Goal: Information Seeking & Learning: Learn about a topic

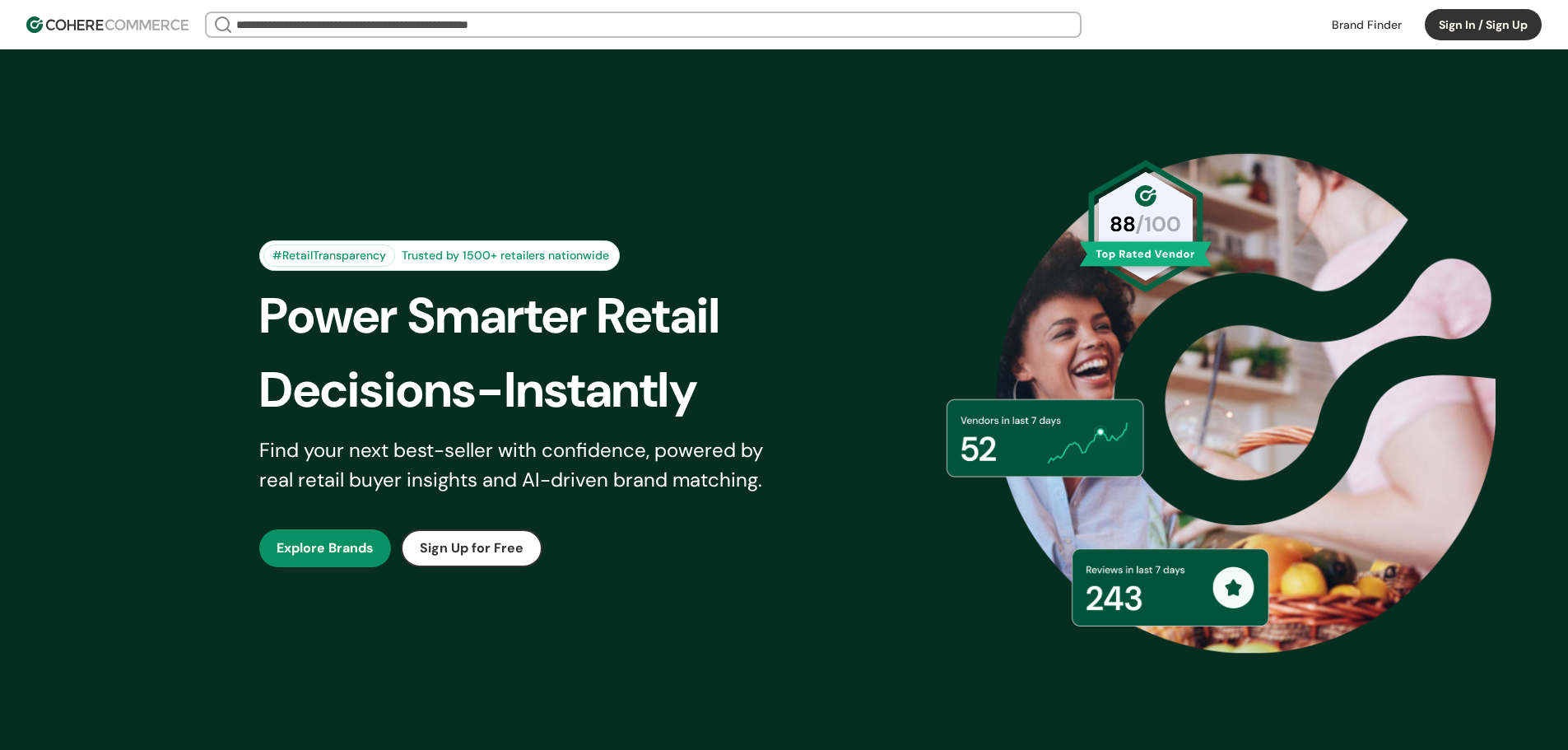
click at [318, 545] on link "button" at bounding box center [325, 548] width 132 height 38
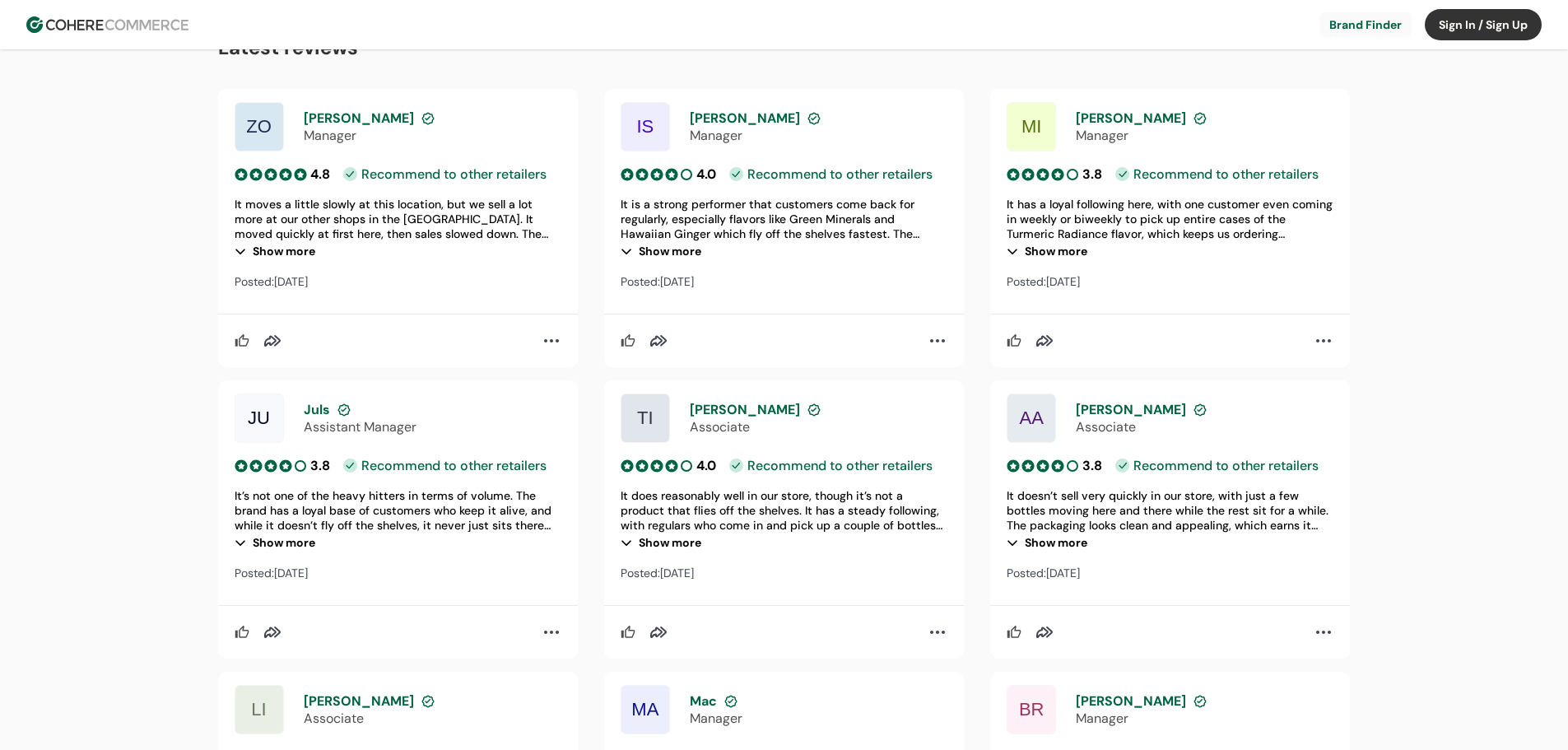
scroll to position [1647, 0]
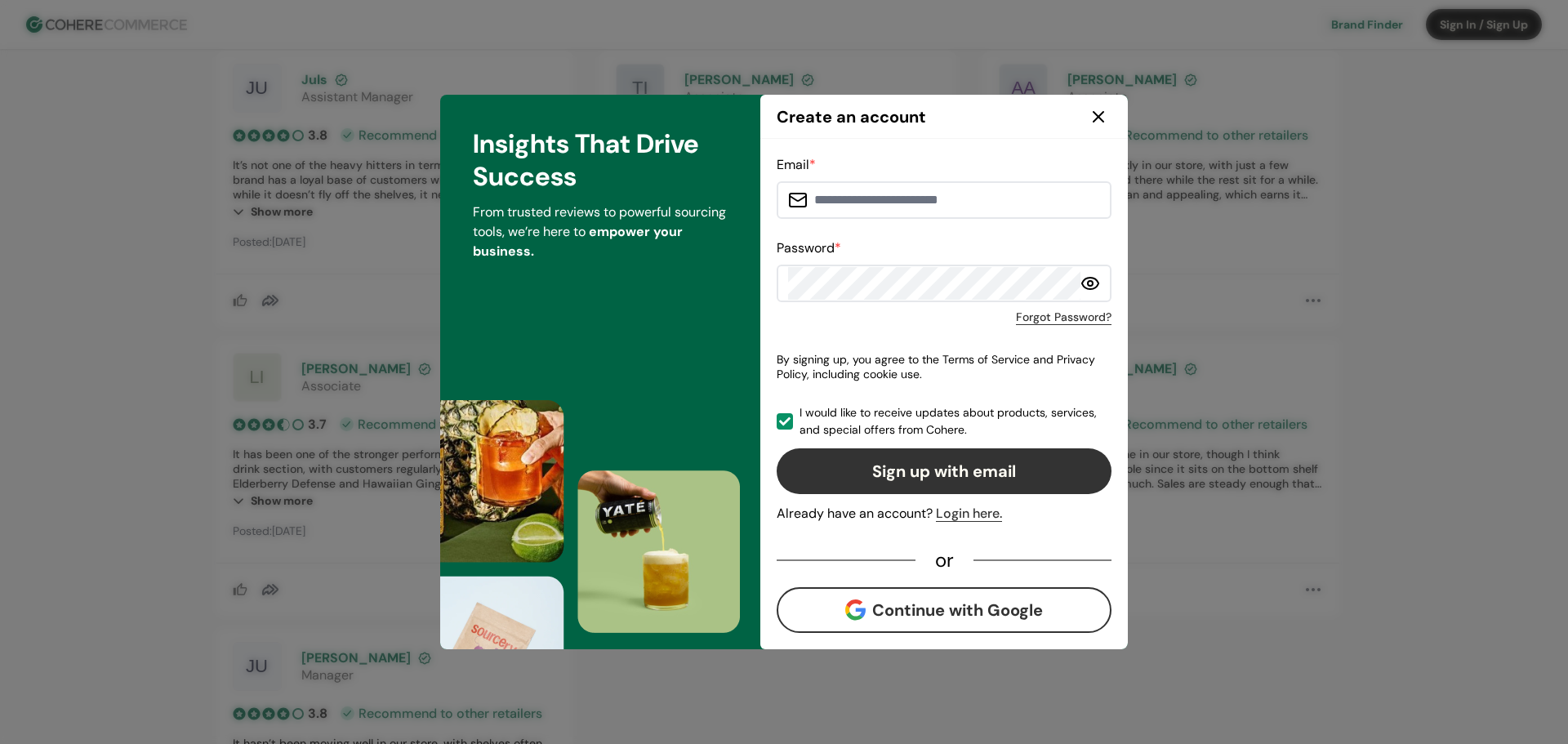
click at [1106, 114] on icon at bounding box center [1099, 117] width 20 height 20
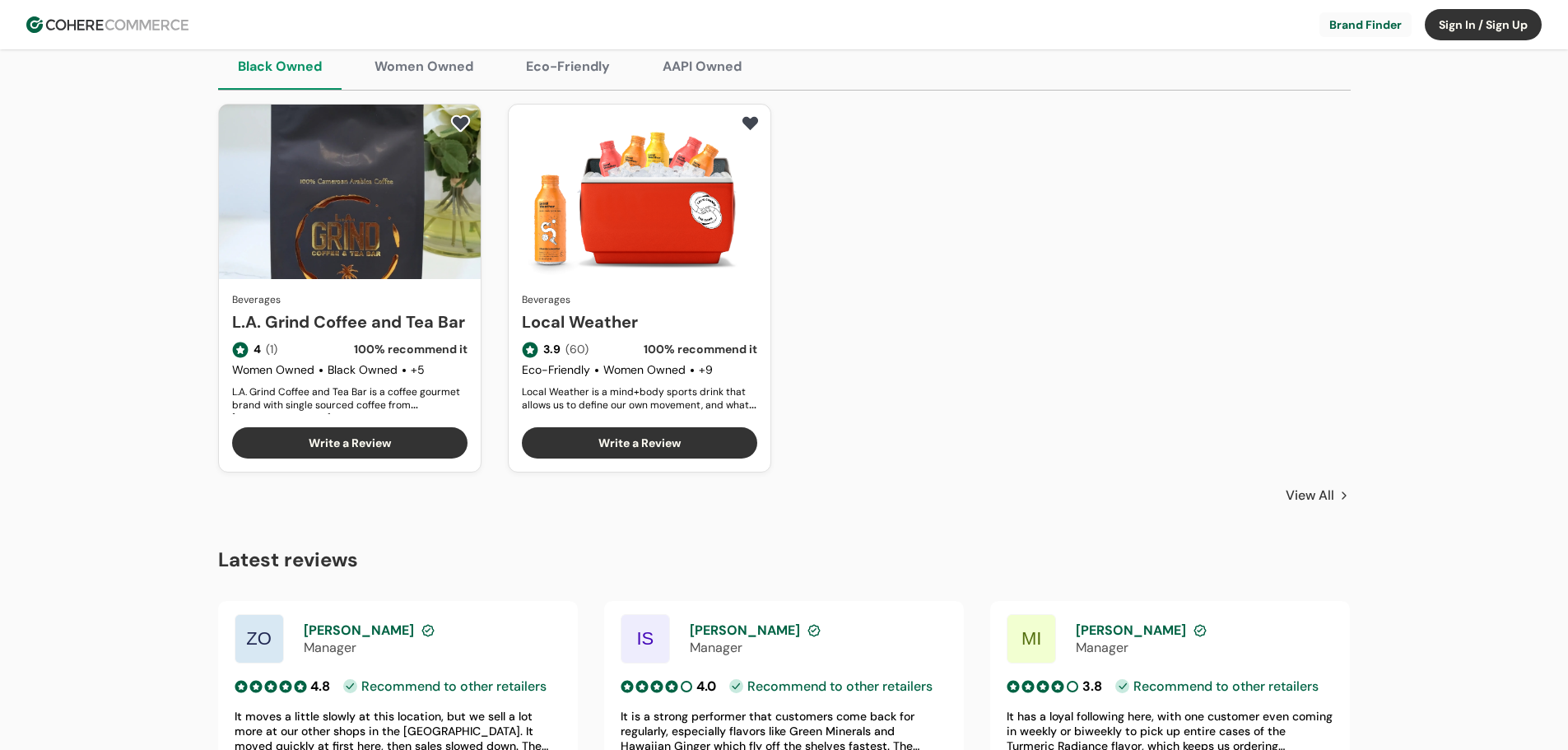
scroll to position [0, 0]
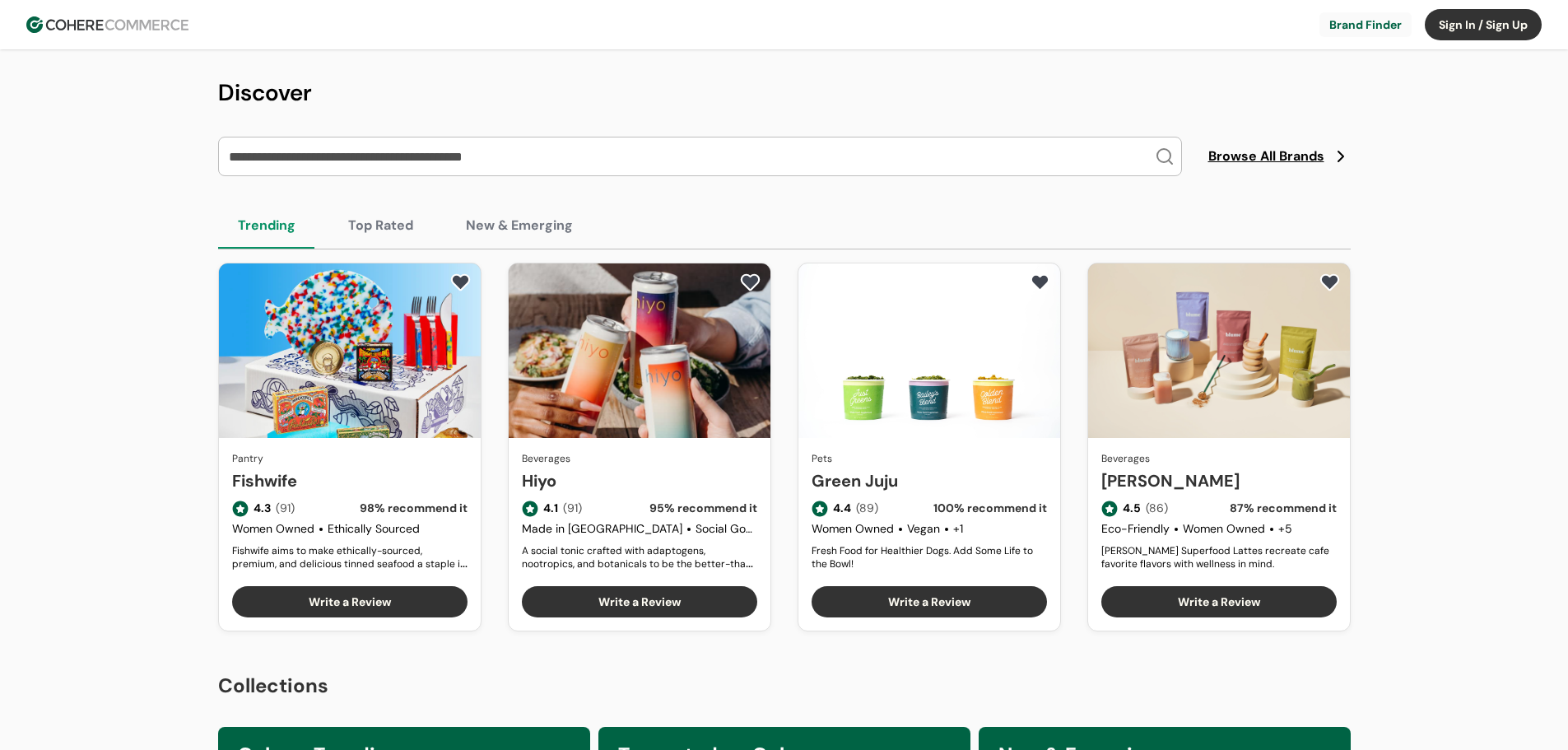
click at [372, 469] on link "Fishwife" at bounding box center [350, 481] width 235 height 25
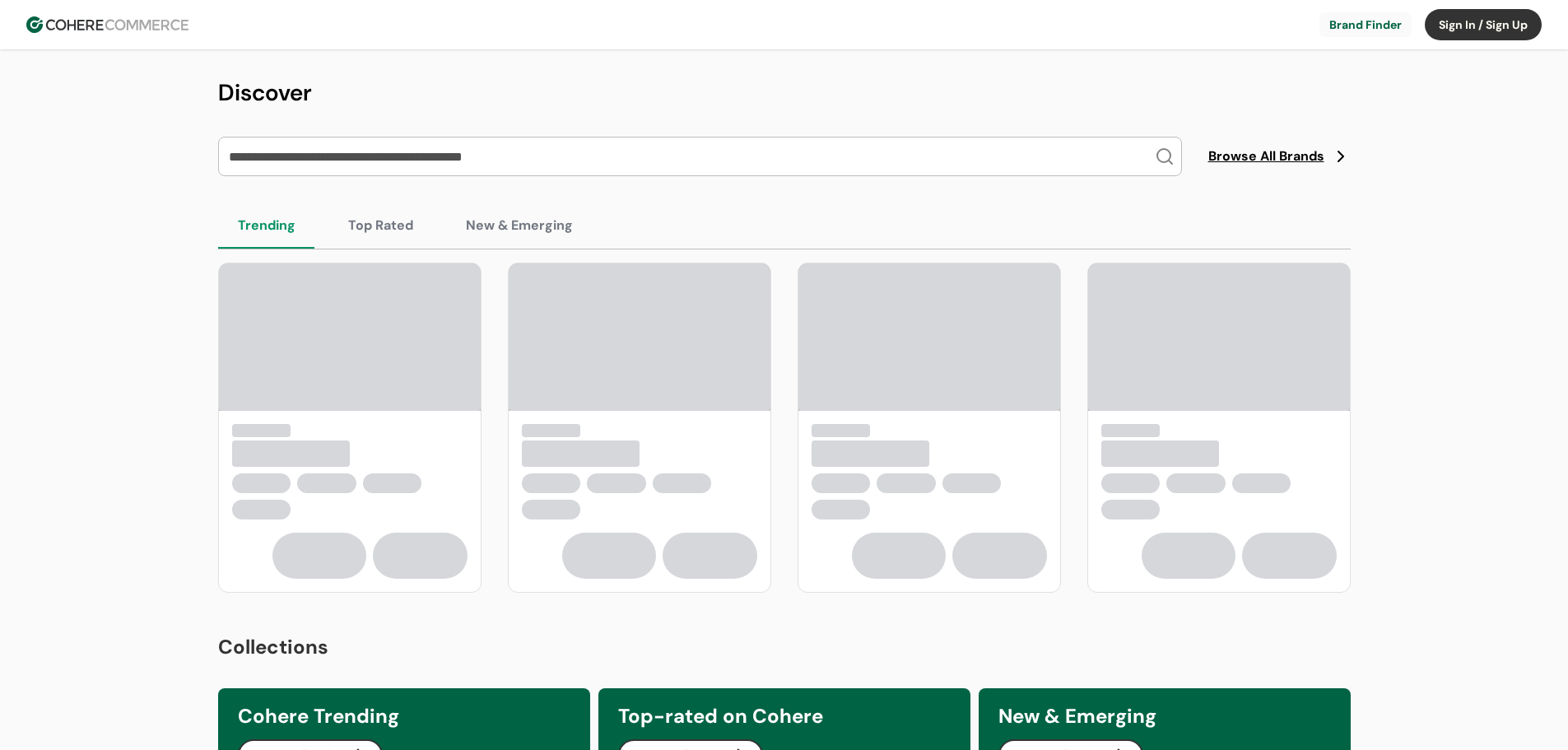
click at [369, 222] on button "Top Rated" at bounding box center [381, 225] width 104 height 46
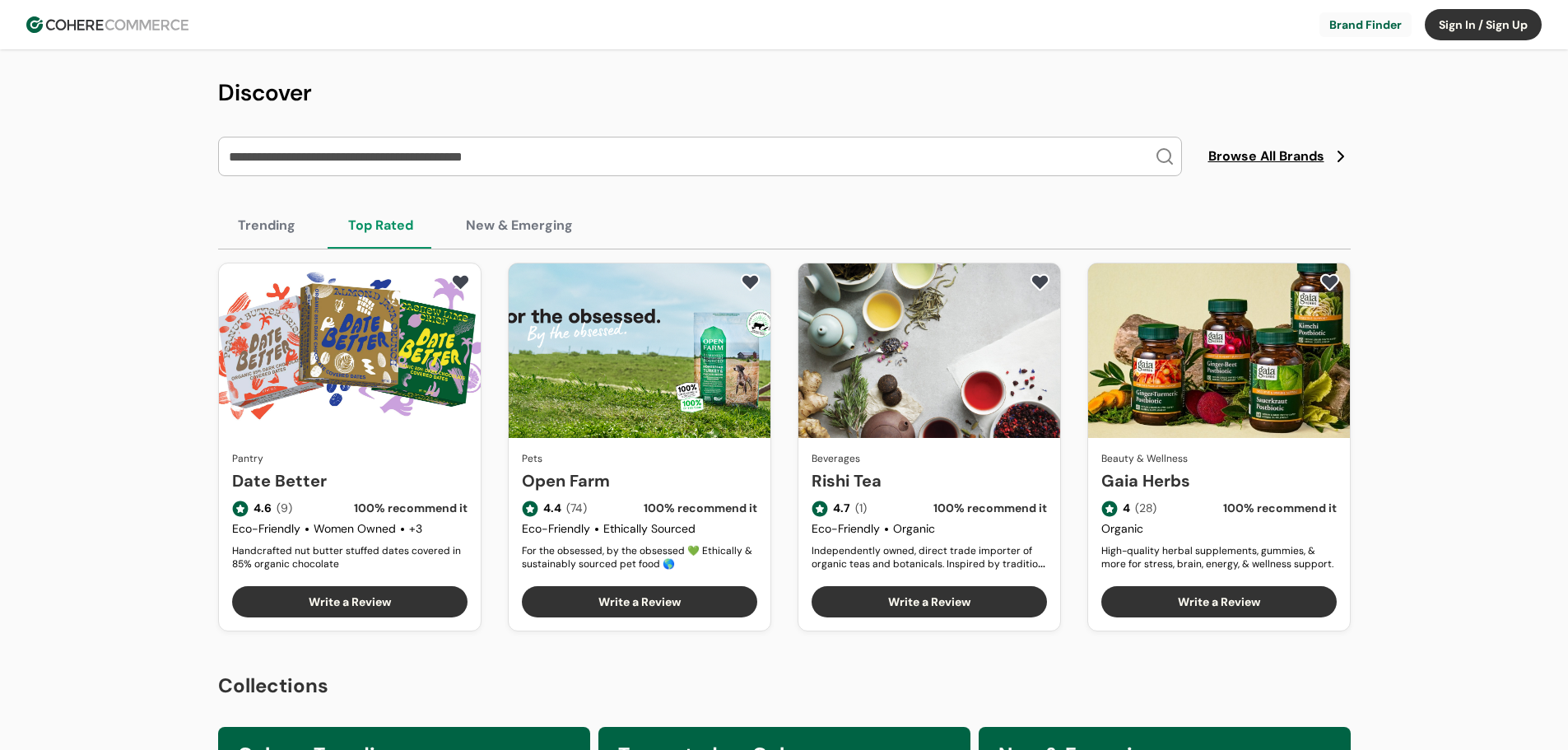
click at [514, 215] on button "New & Emerging" at bounding box center [520, 225] width 146 height 46
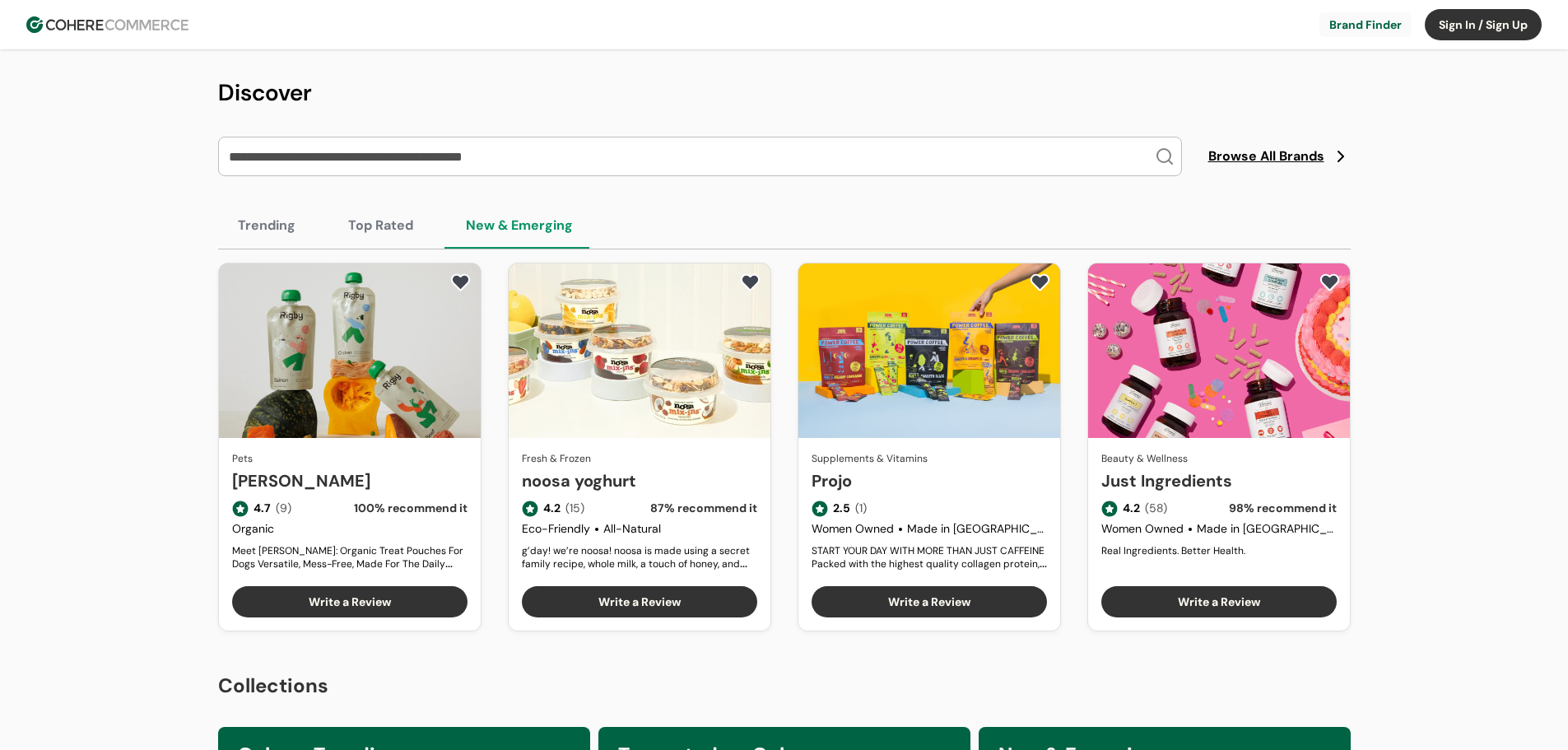
click at [1263, 151] on span "Browse All Brands" at bounding box center [1266, 157] width 116 height 20
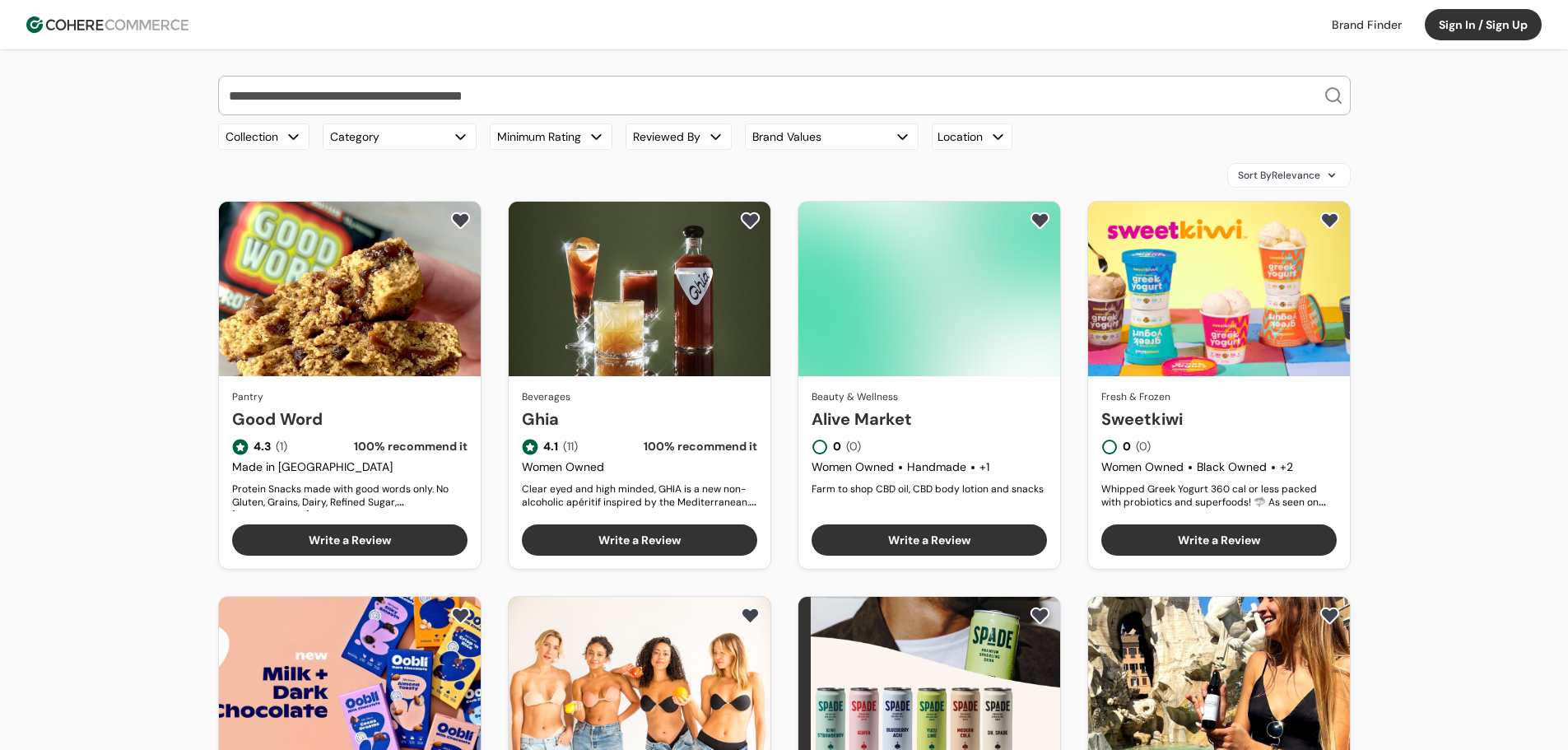
click at [103, 15] on header "Brand Finder Sign In / Sign Up Brand Finder Sign In / Sign Up" at bounding box center [784, 25] width 1568 height 49
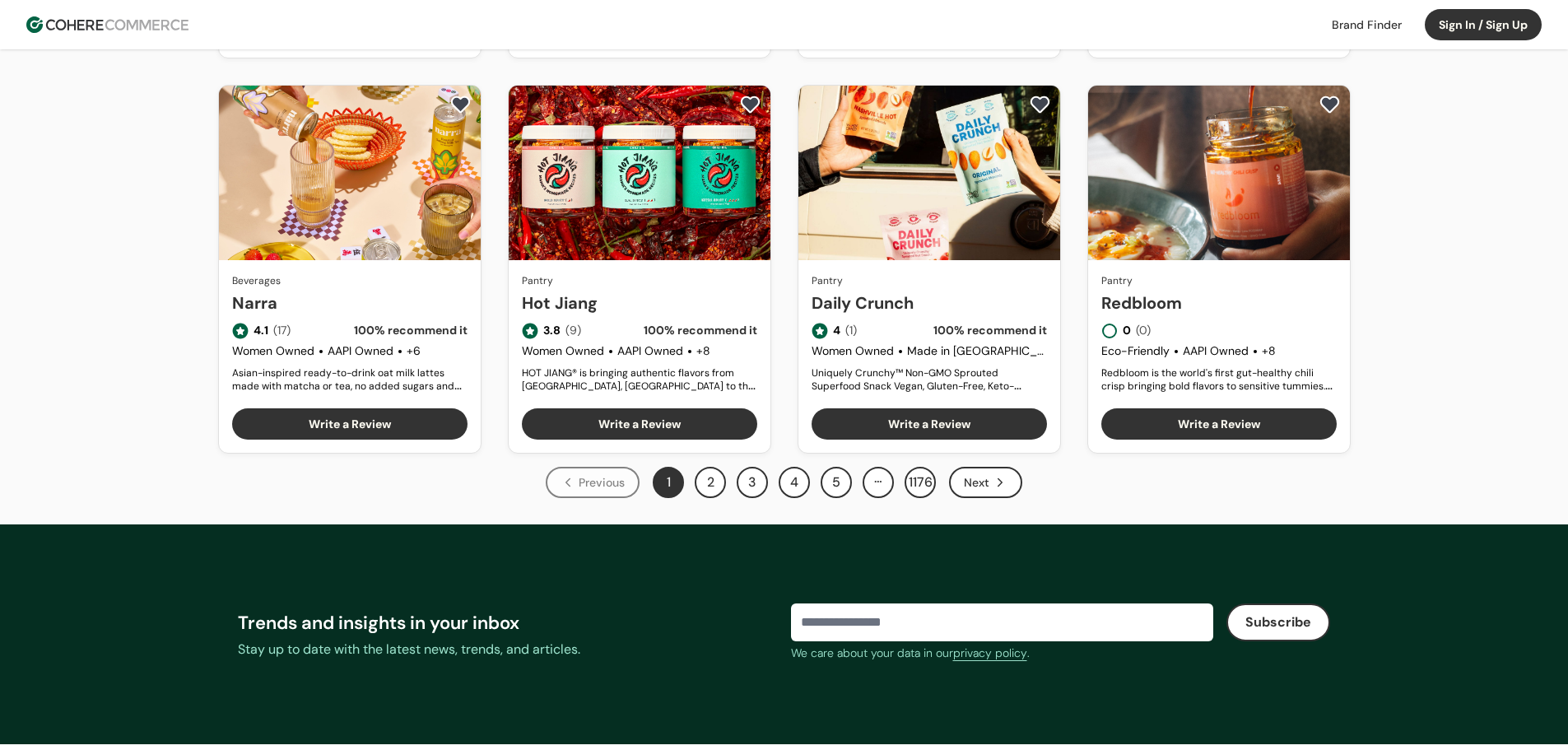
scroll to position [906, 0]
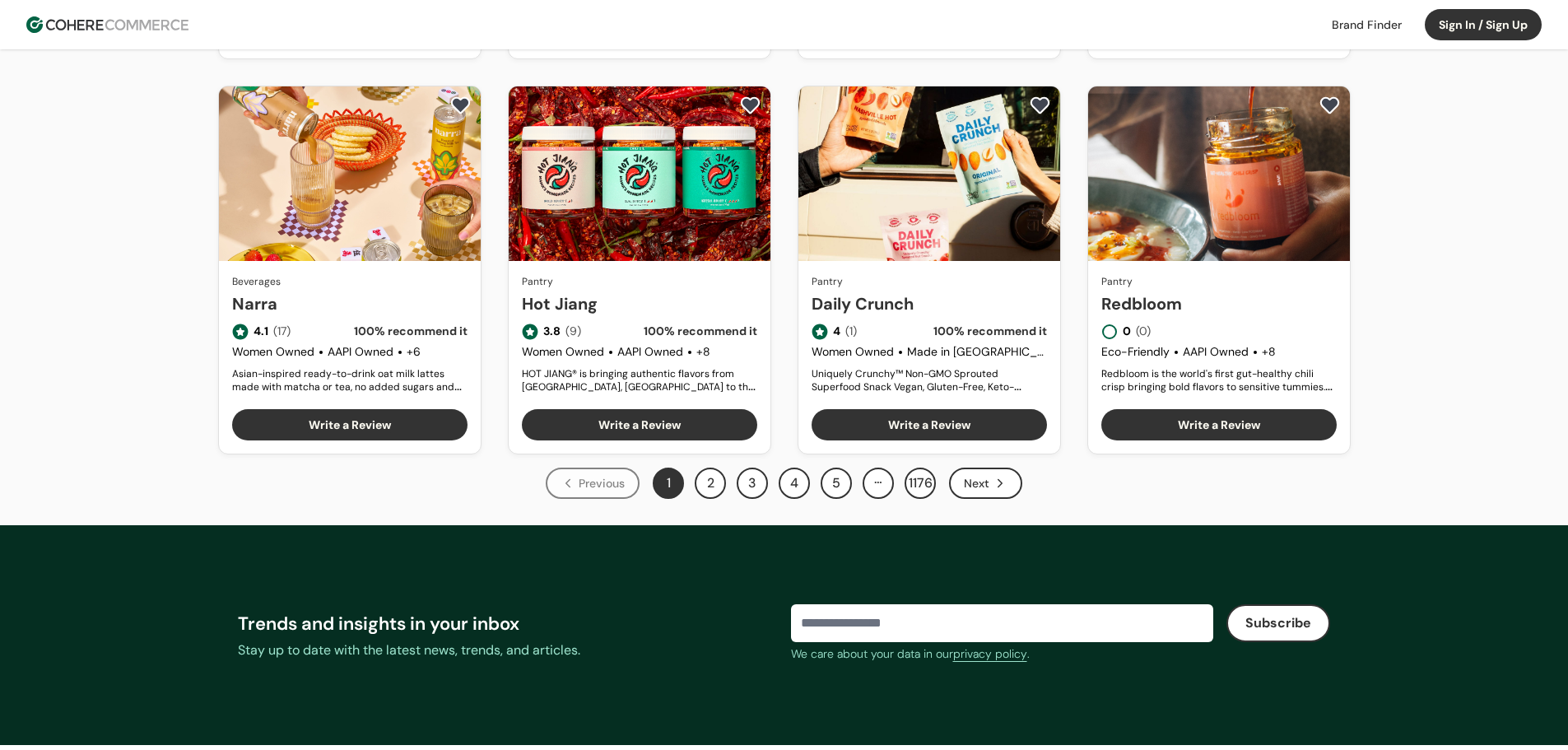
click at [983, 488] on div "Next" at bounding box center [986, 484] width 73 height 31
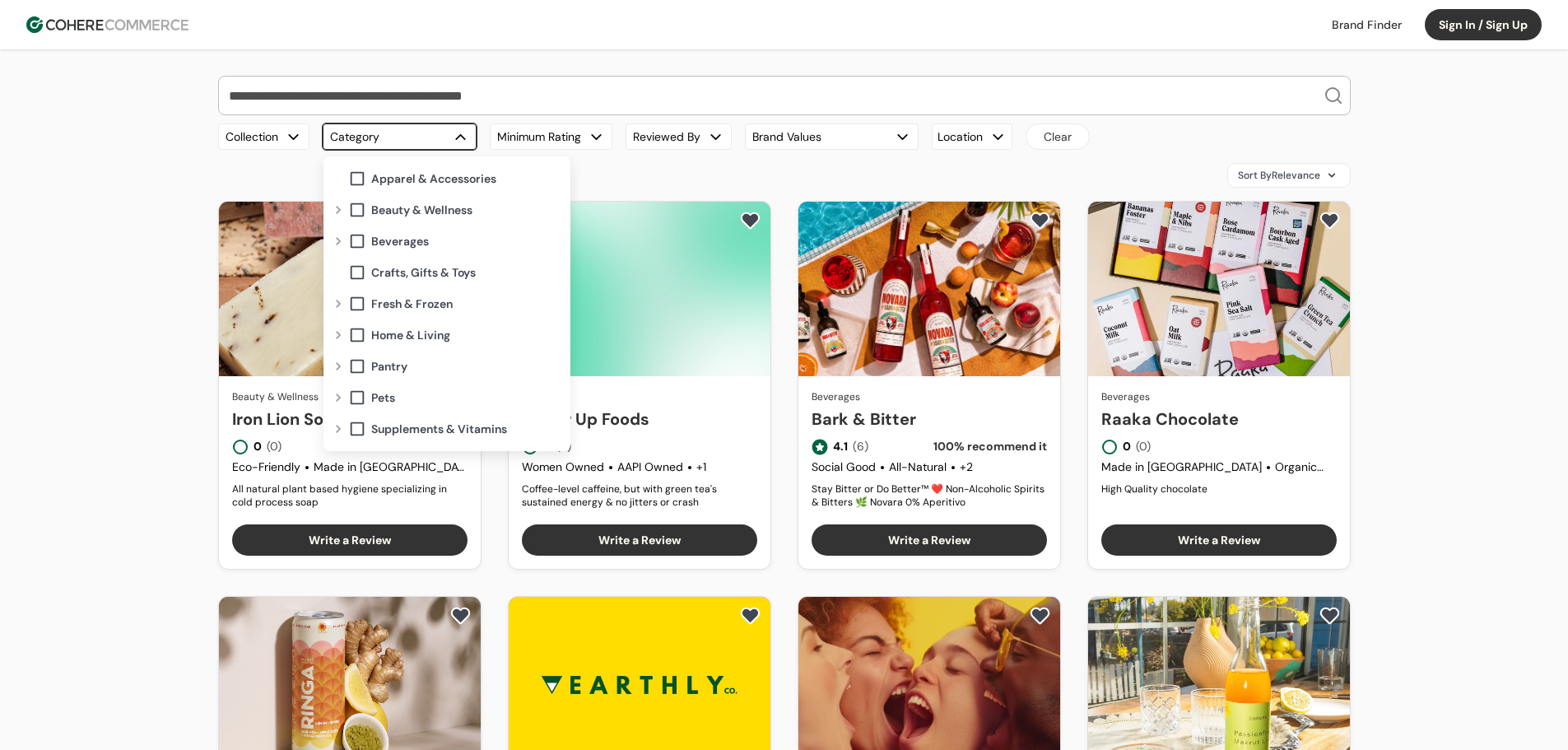
click at [417, 131] on button "Category" at bounding box center [400, 136] width 154 height 27
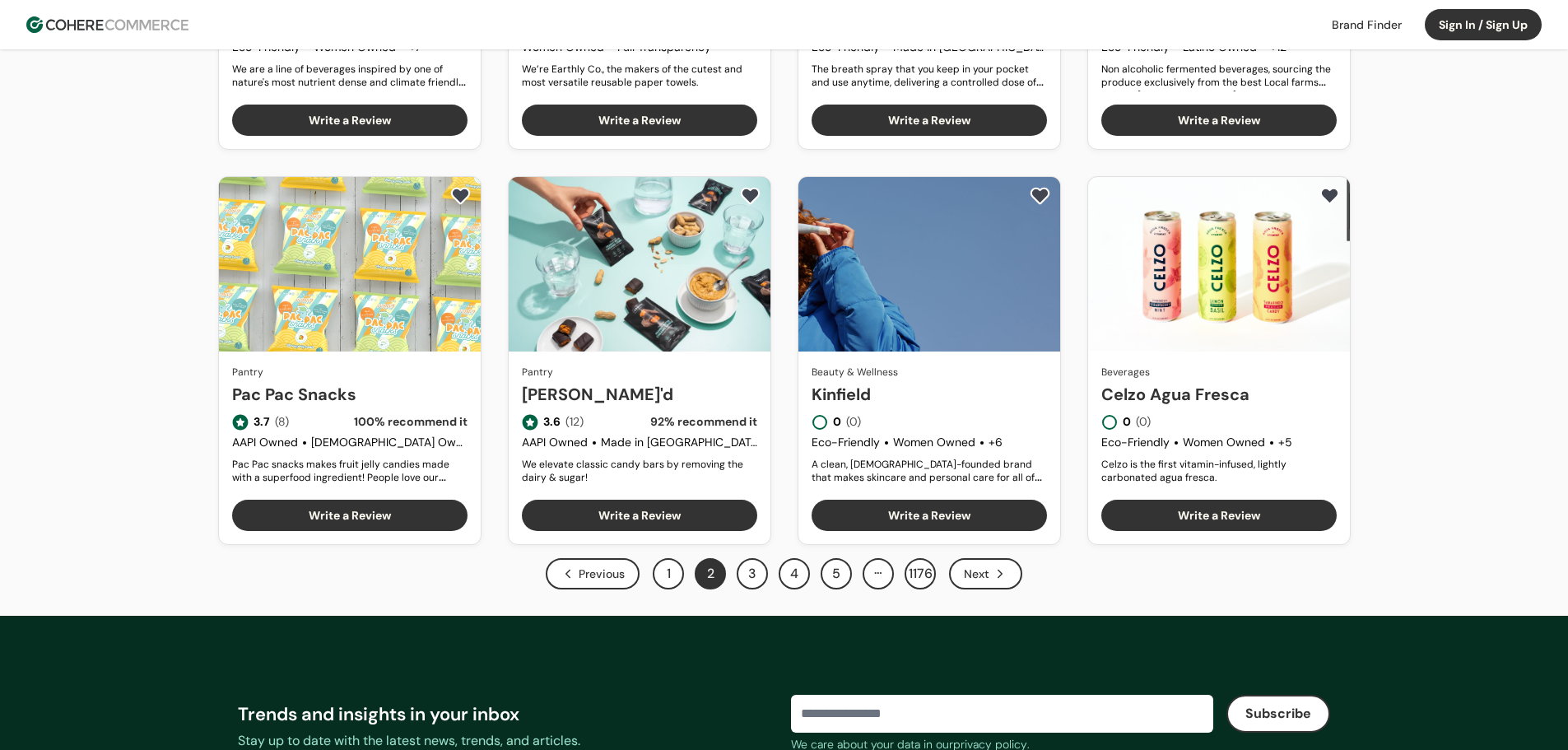
scroll to position [988, 0]
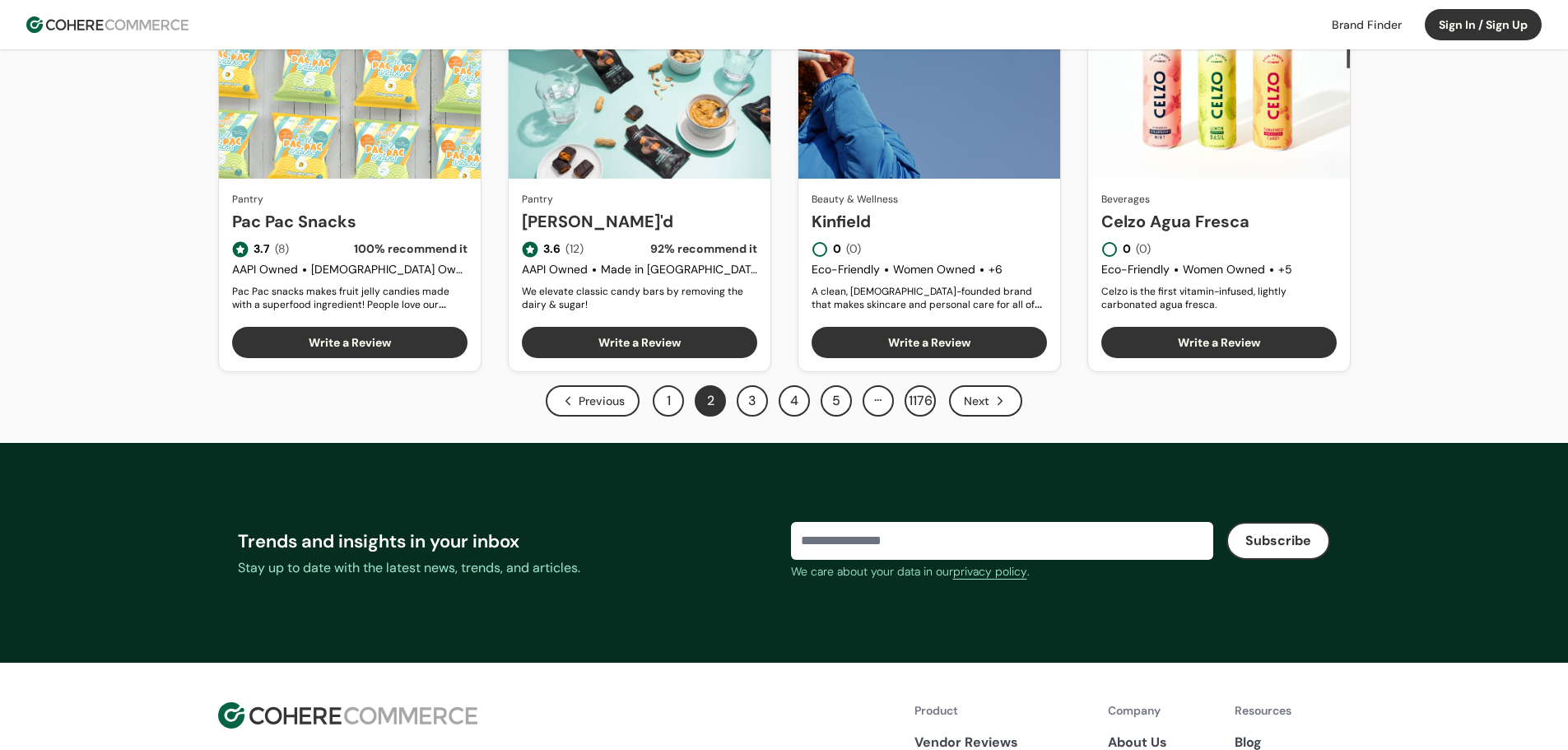
click at [757, 399] on button "3" at bounding box center [752, 401] width 31 height 31
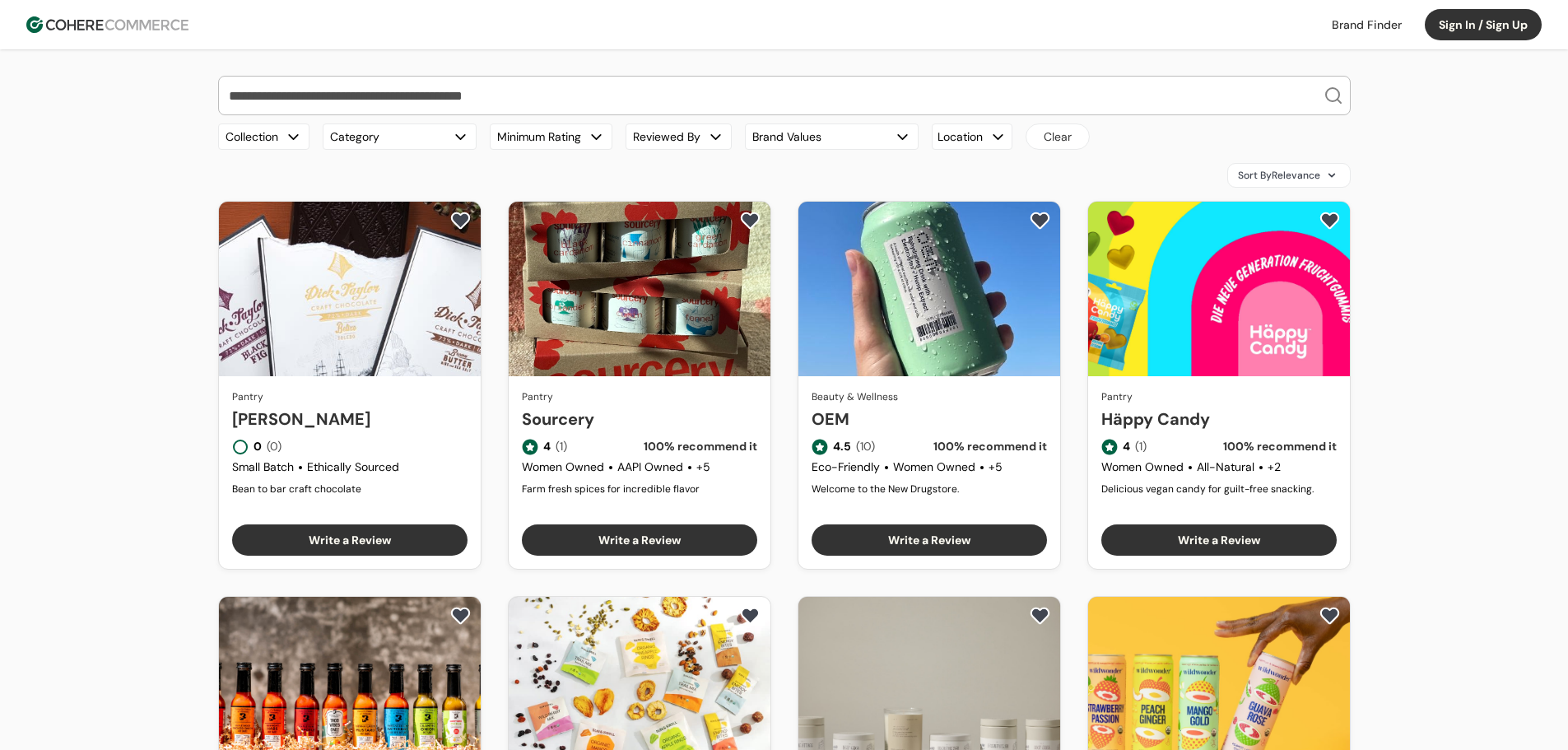
scroll to position [742, 0]
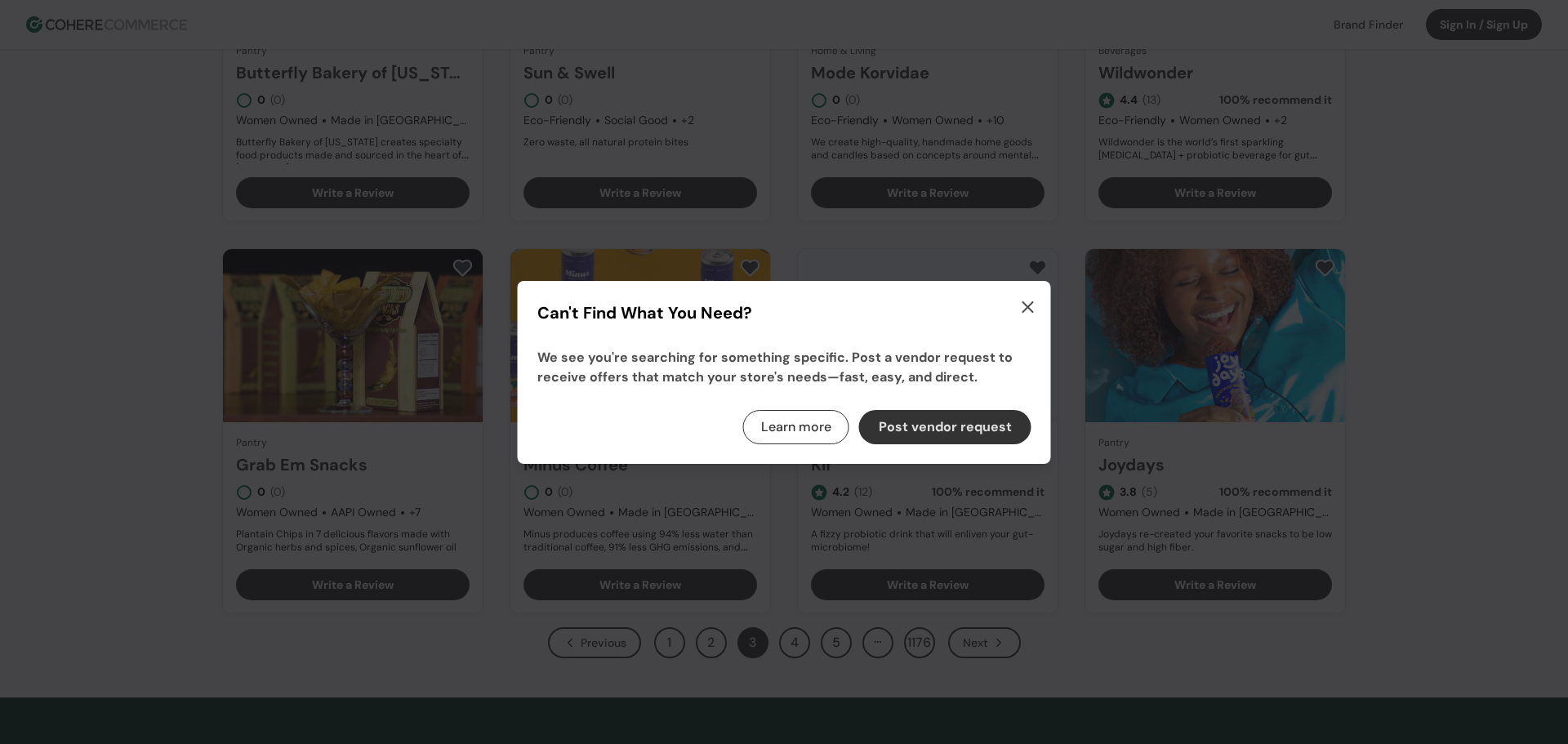
click at [1027, 304] on icon "button" at bounding box center [1028, 307] width 10 height 10
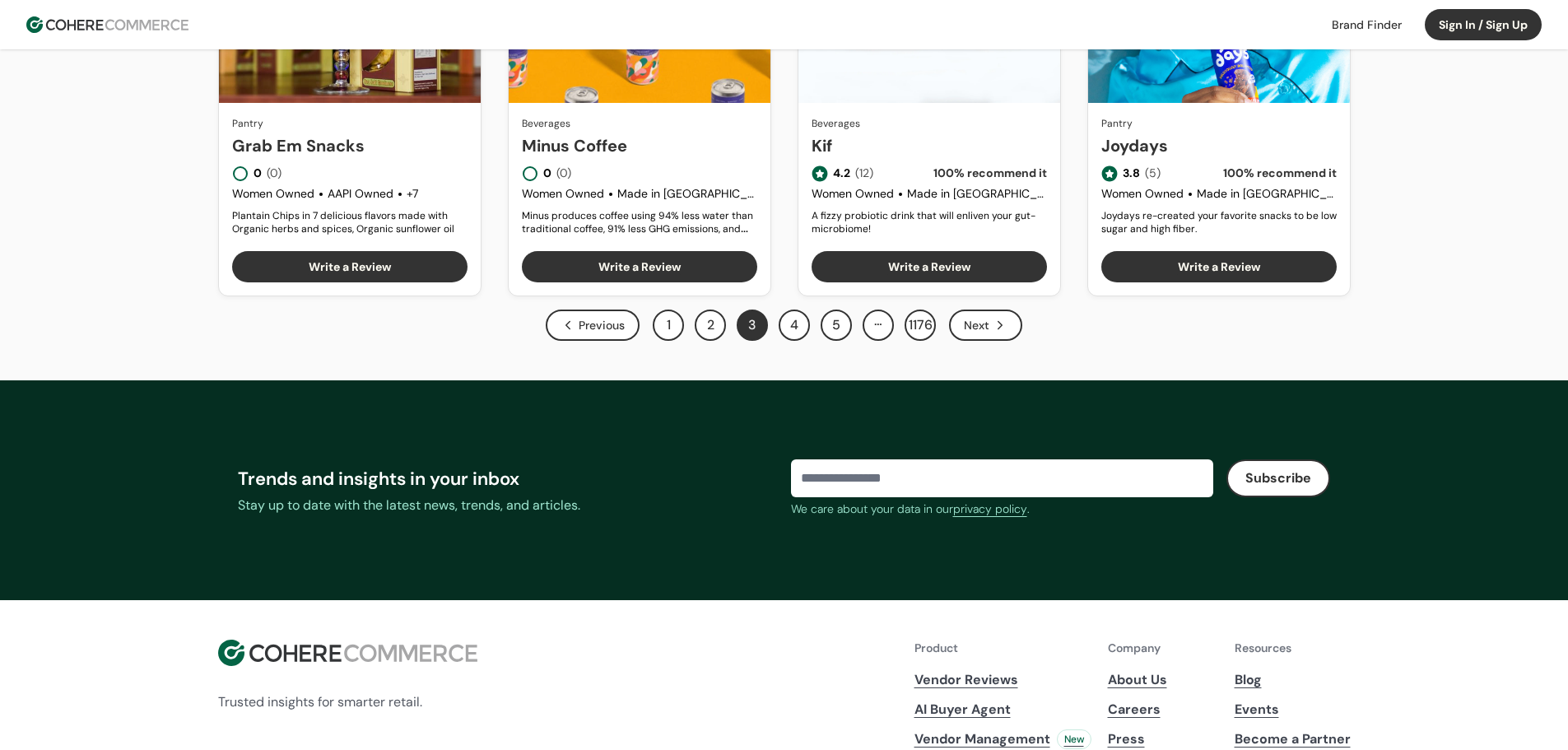
scroll to position [1071, 0]
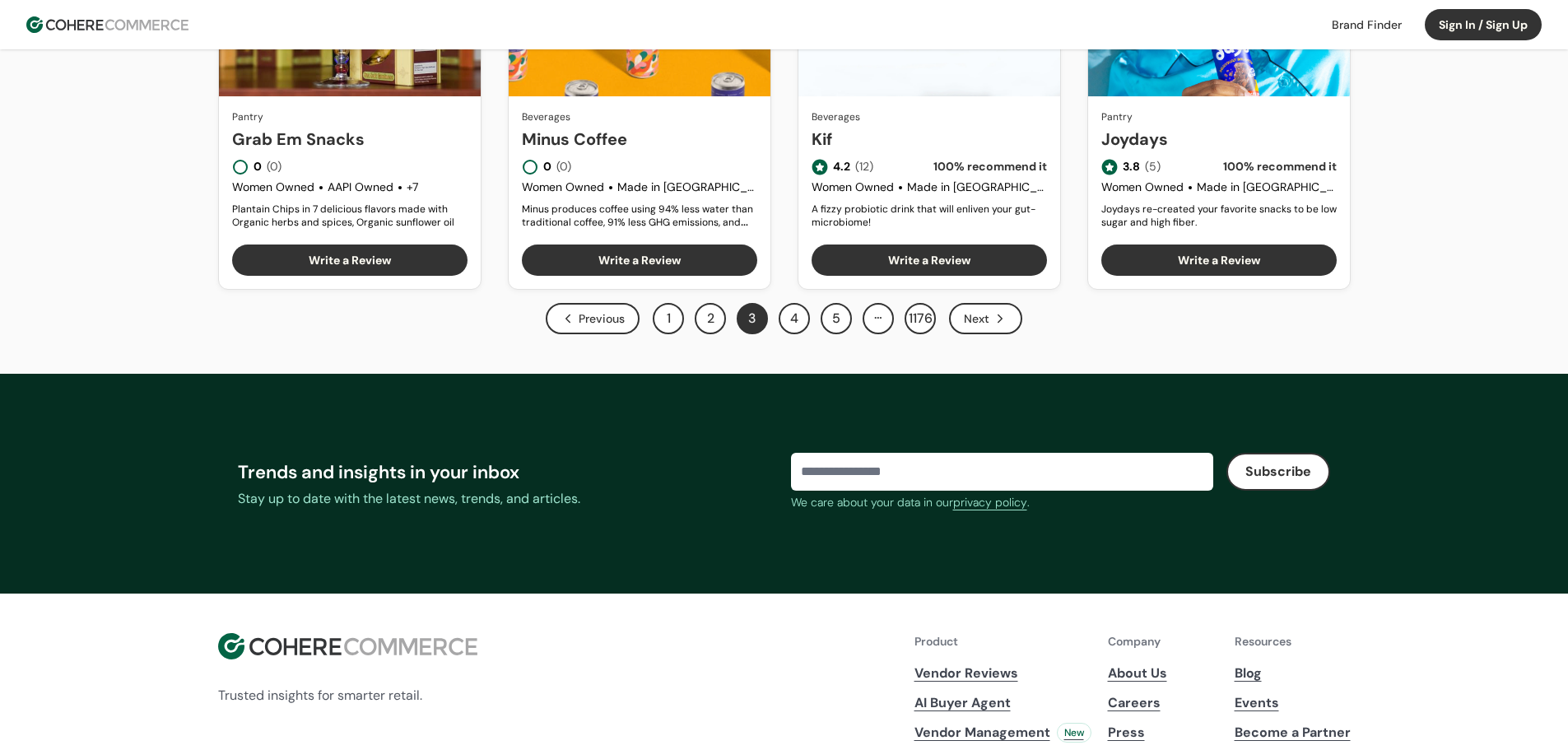
click at [798, 321] on button "4" at bounding box center [795, 319] width 31 height 31
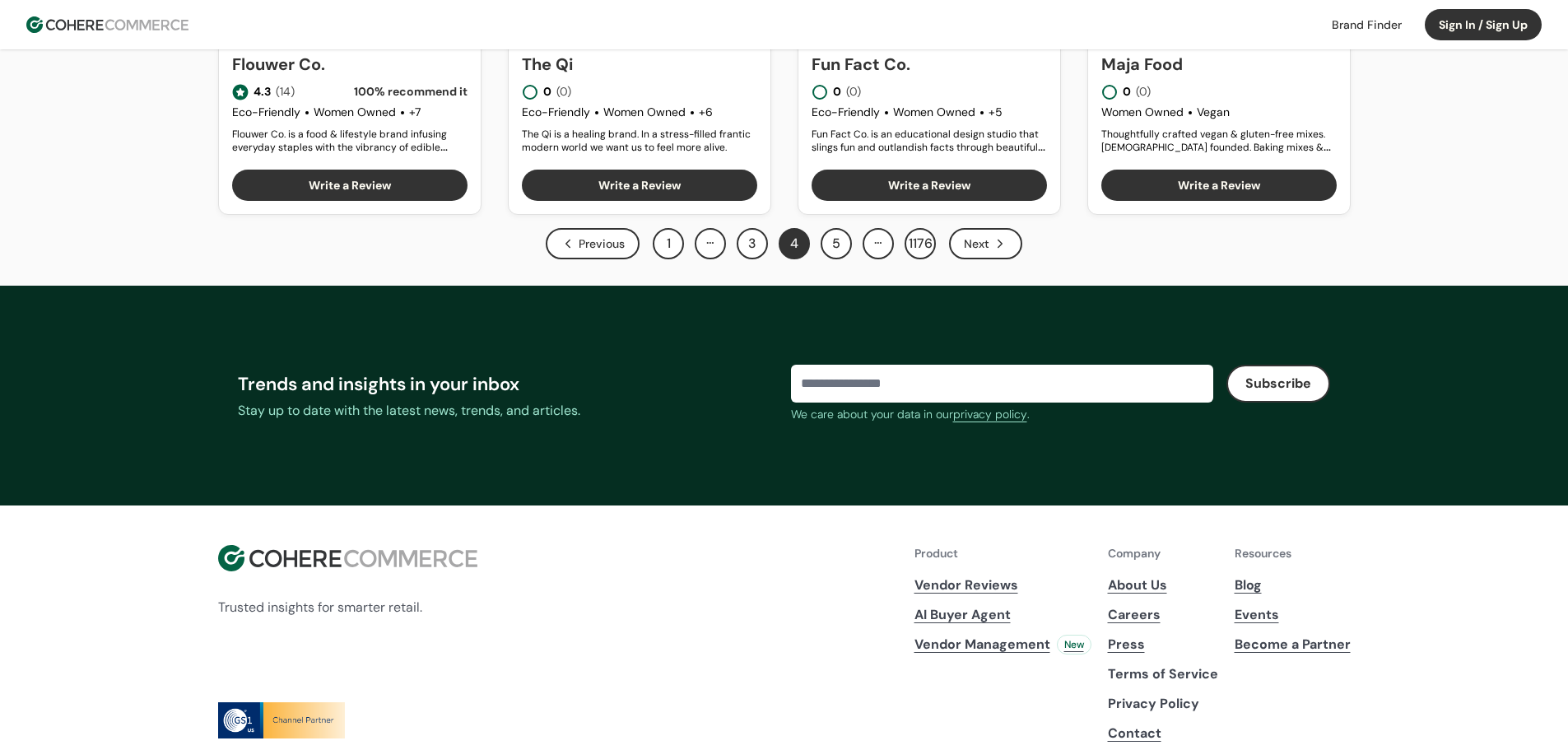
scroll to position [1235, 0]
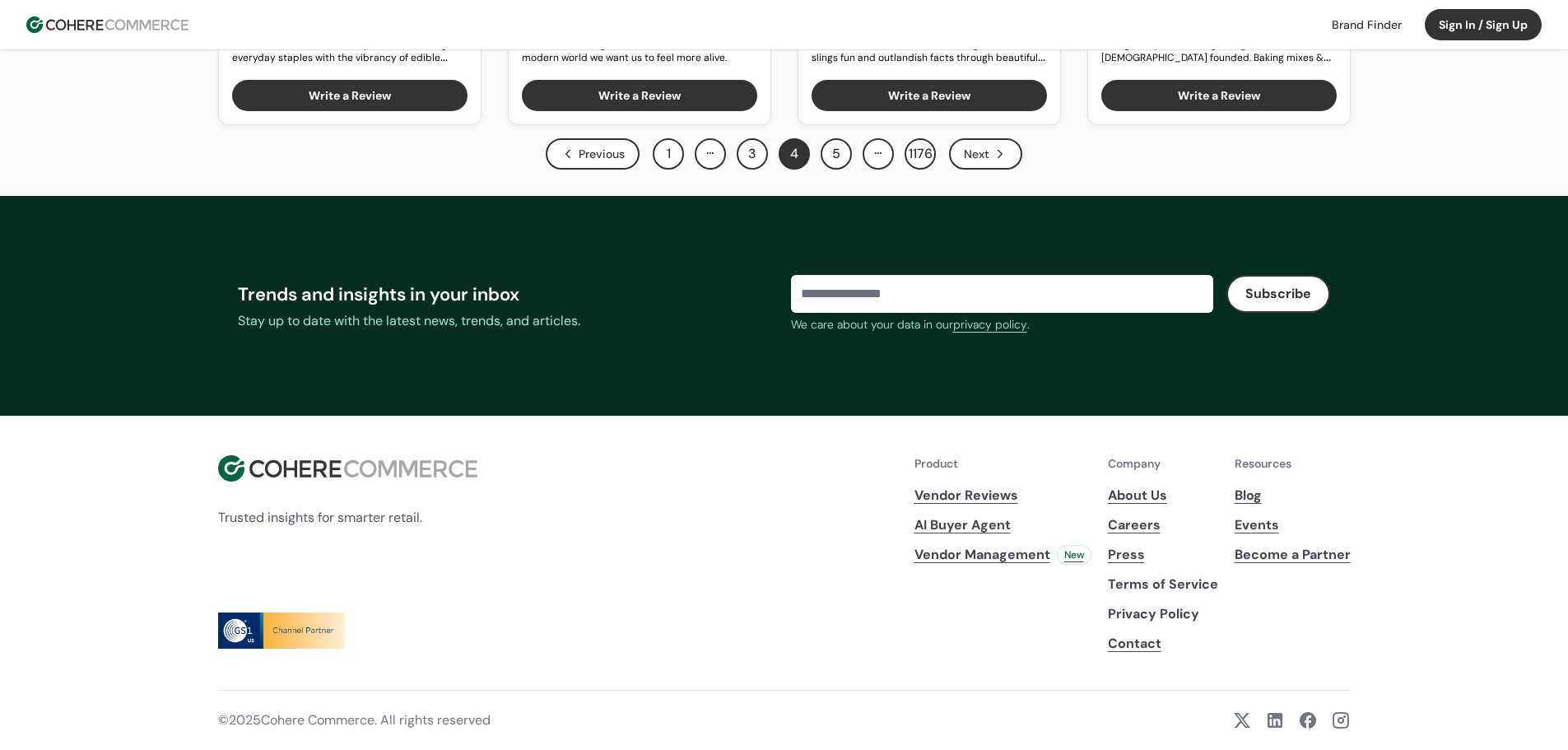
click at [986, 560] on span "Vendor Management" at bounding box center [982, 555] width 135 height 20
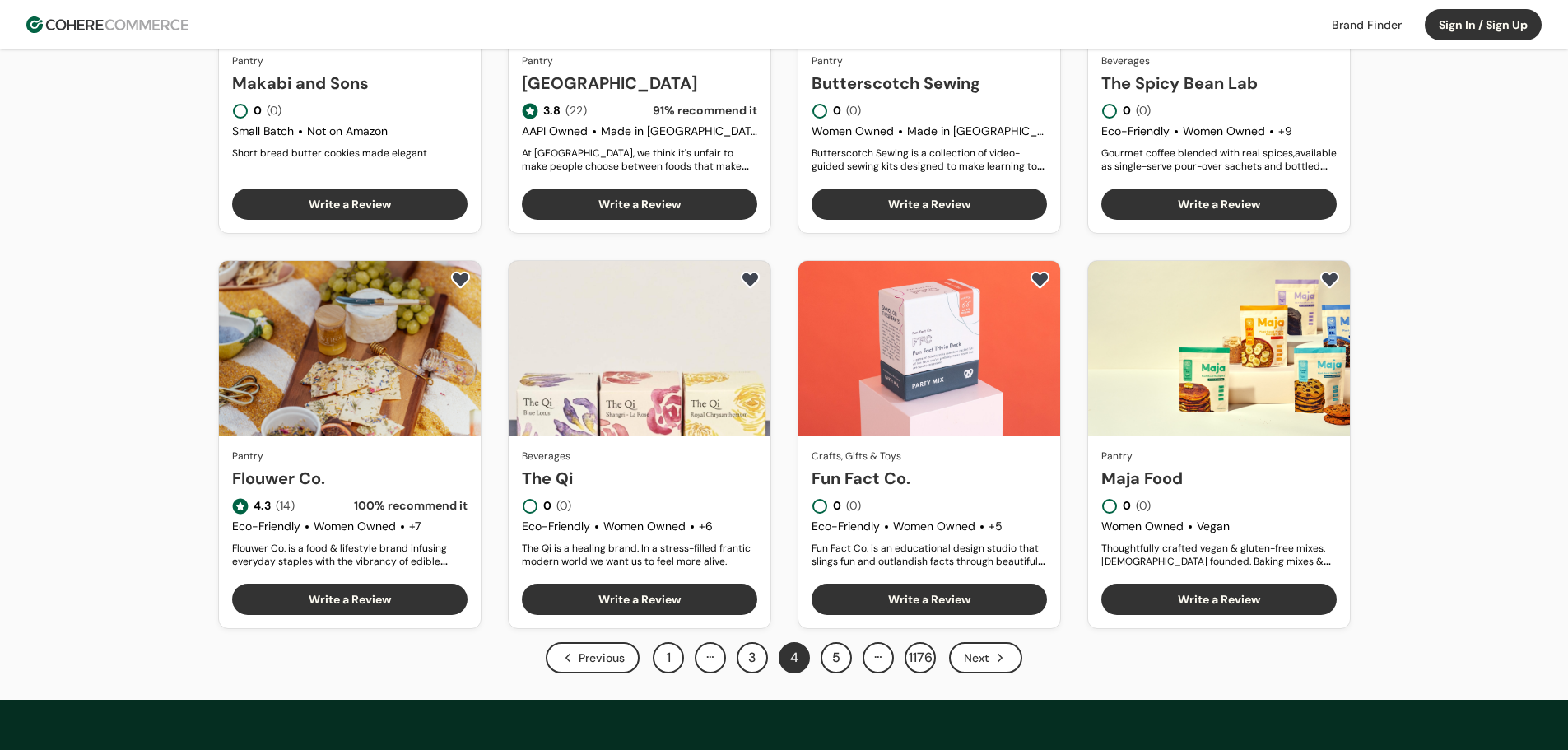
scroll to position [993, 0]
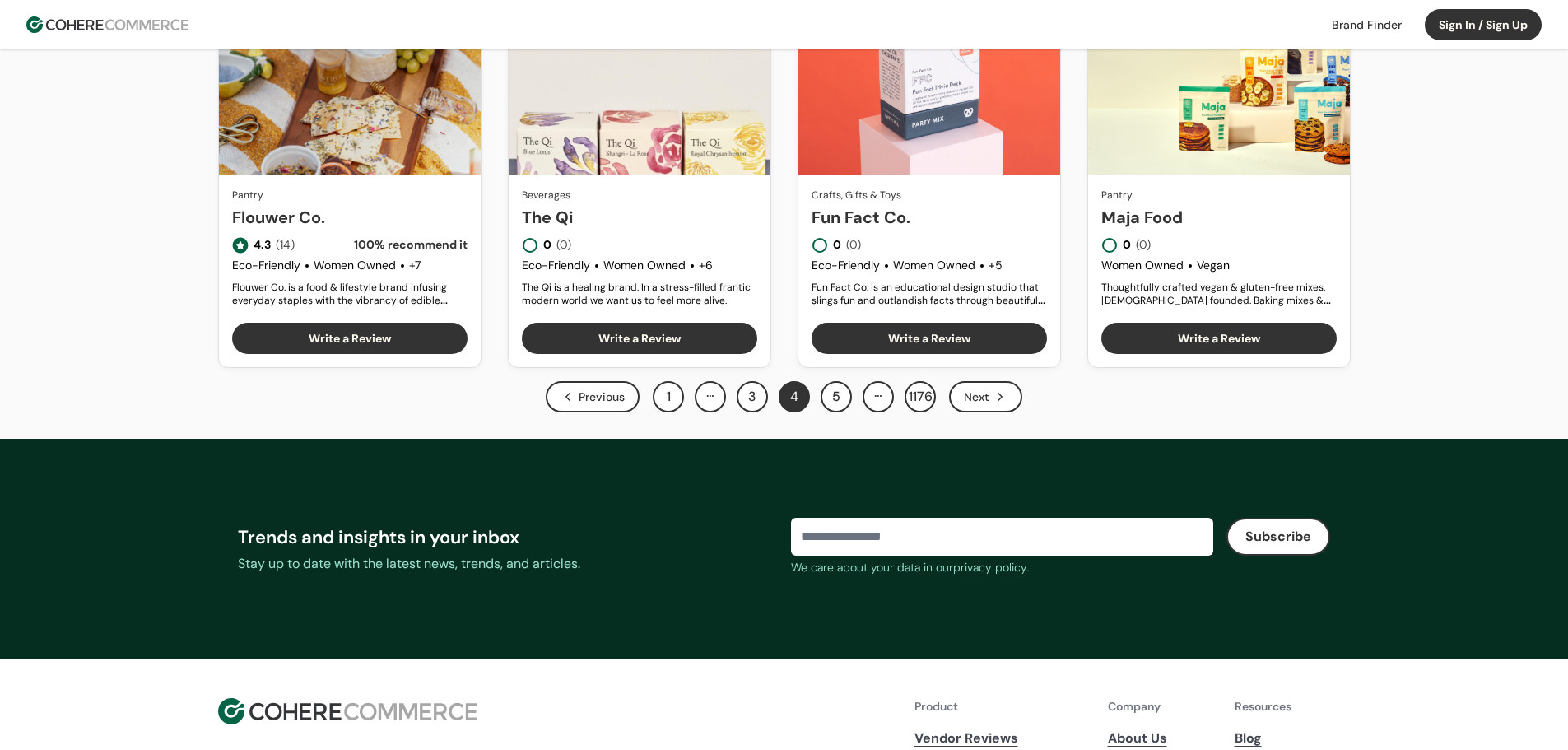
click at [841, 397] on button "5" at bounding box center [837, 397] width 31 height 31
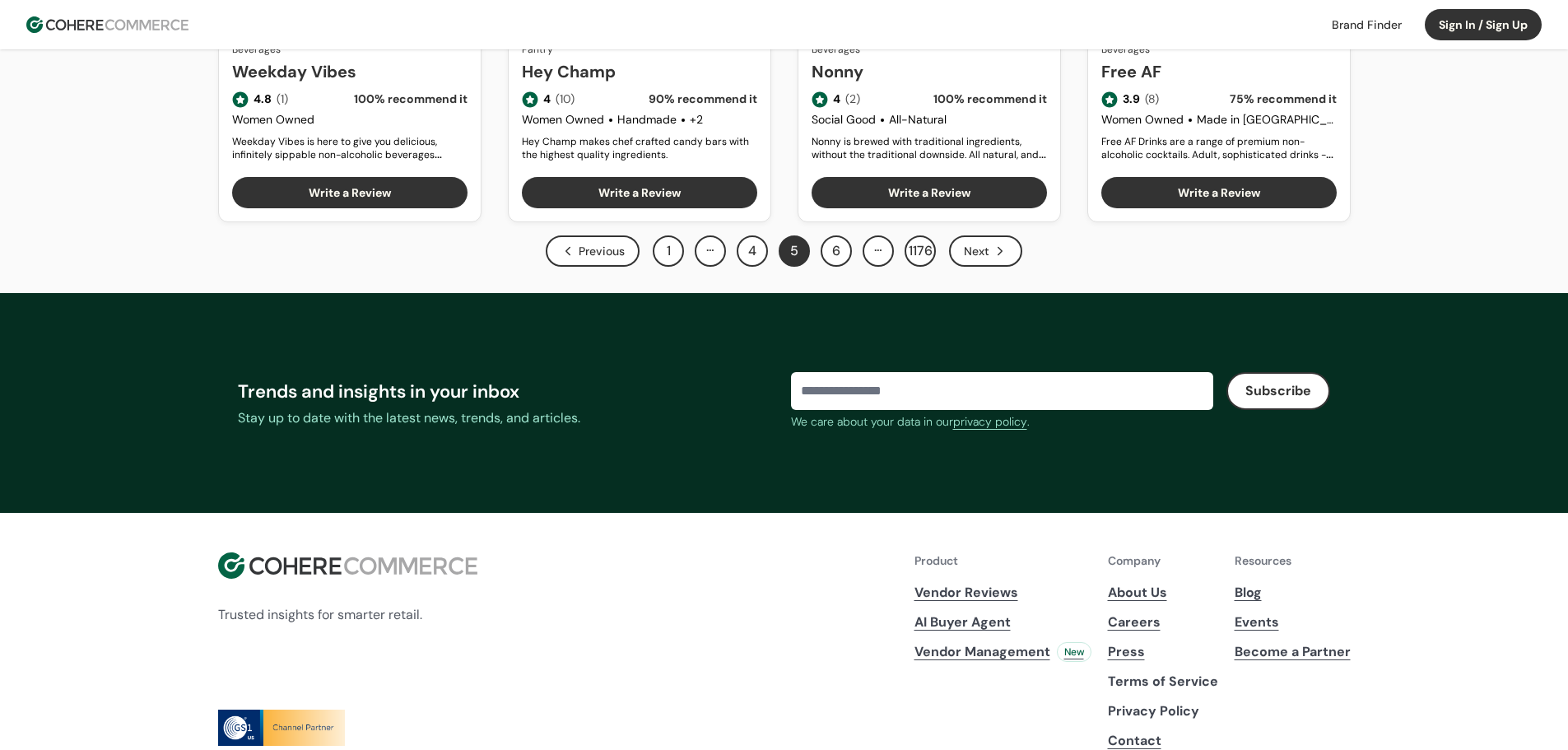
scroll to position [988, 0]
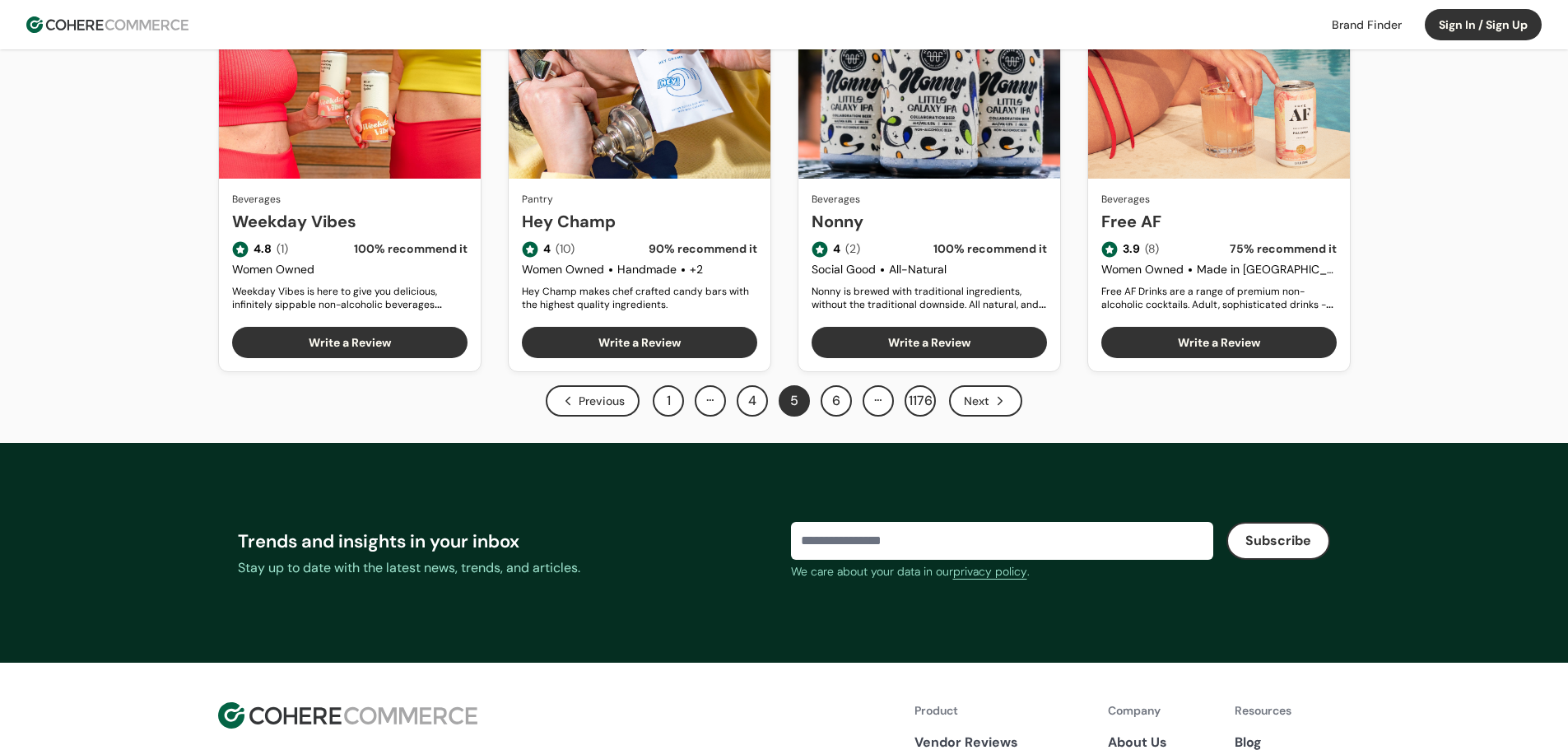
click at [844, 396] on button "6" at bounding box center [837, 401] width 31 height 31
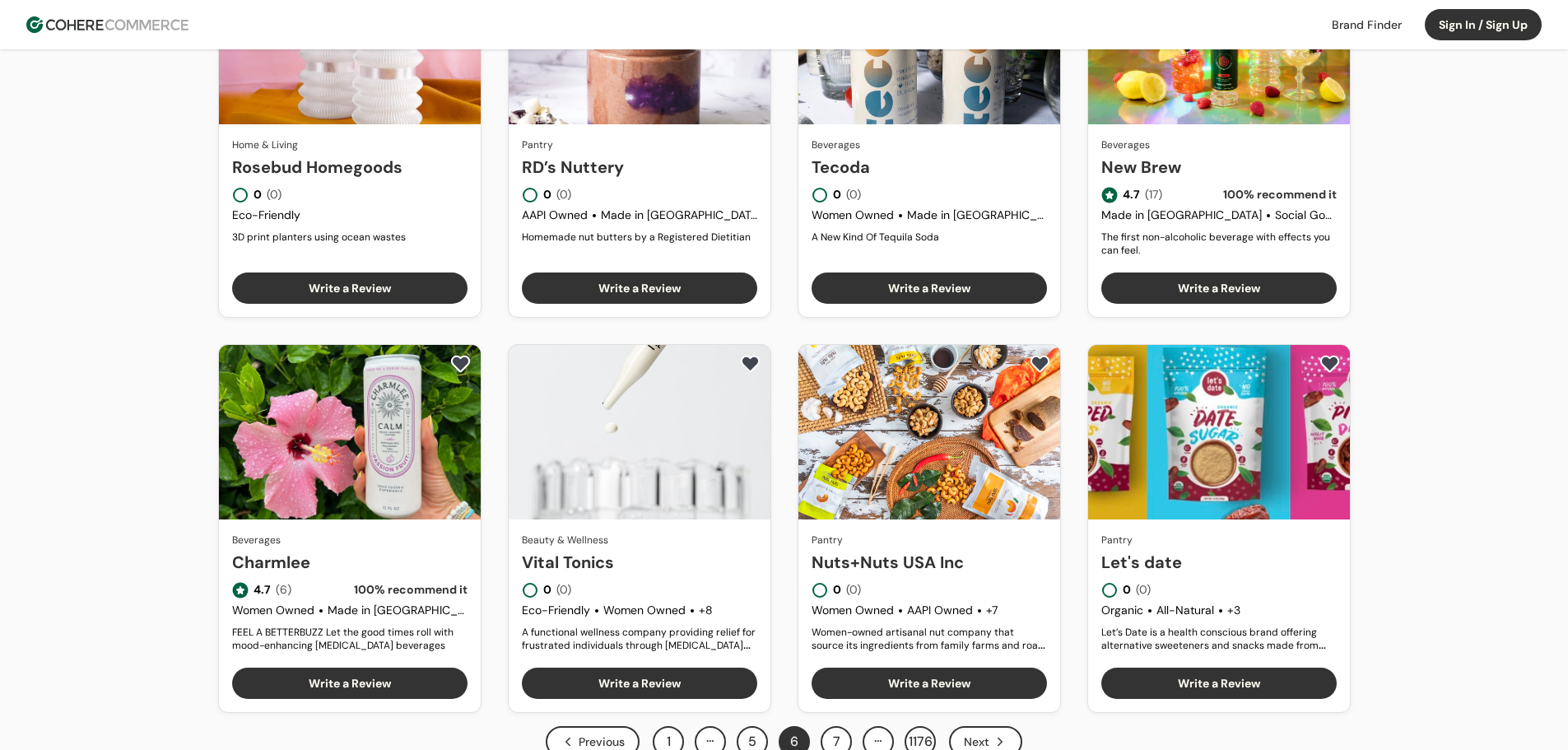
scroll to position [742, 0]
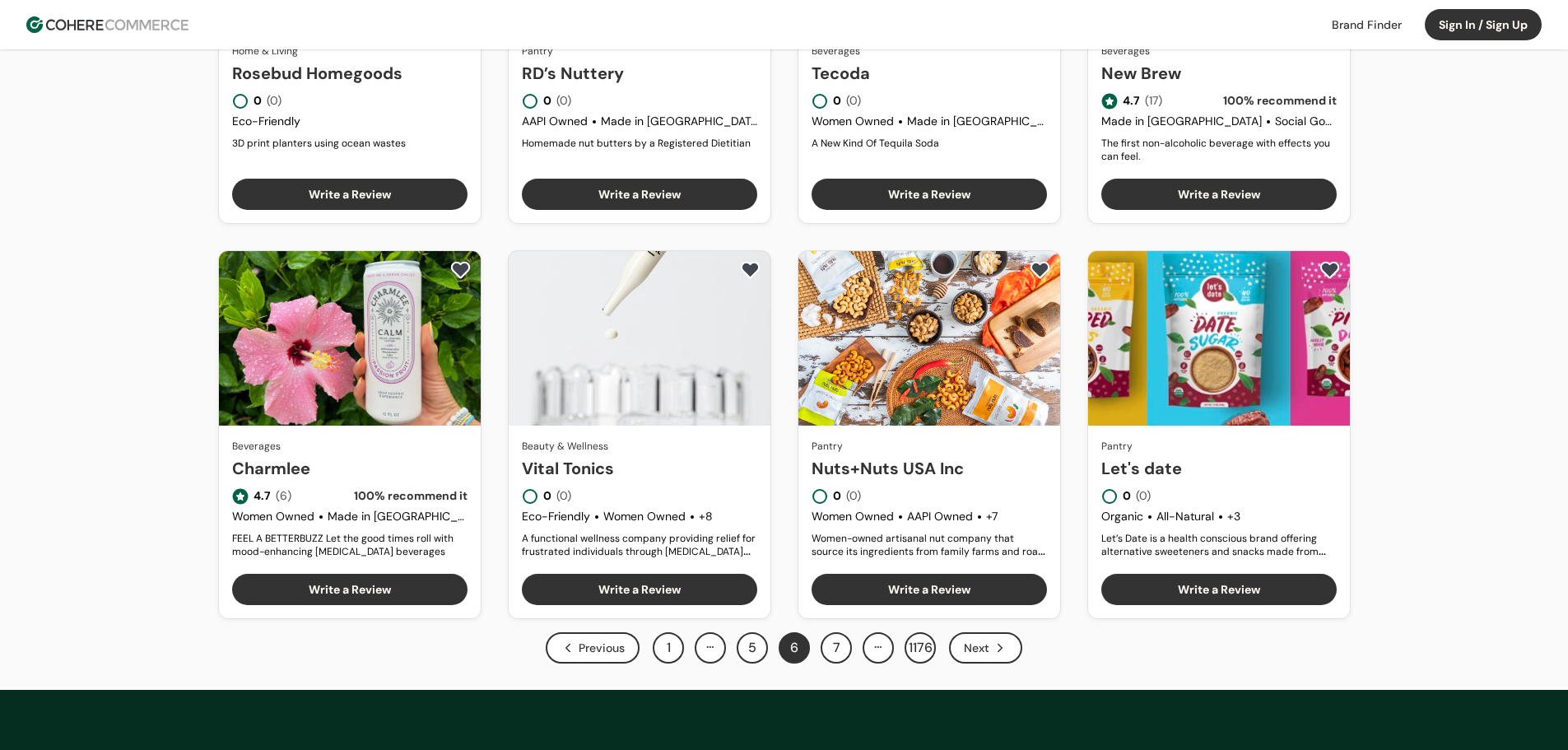
click at [837, 646] on button "7" at bounding box center [837, 648] width 31 height 31
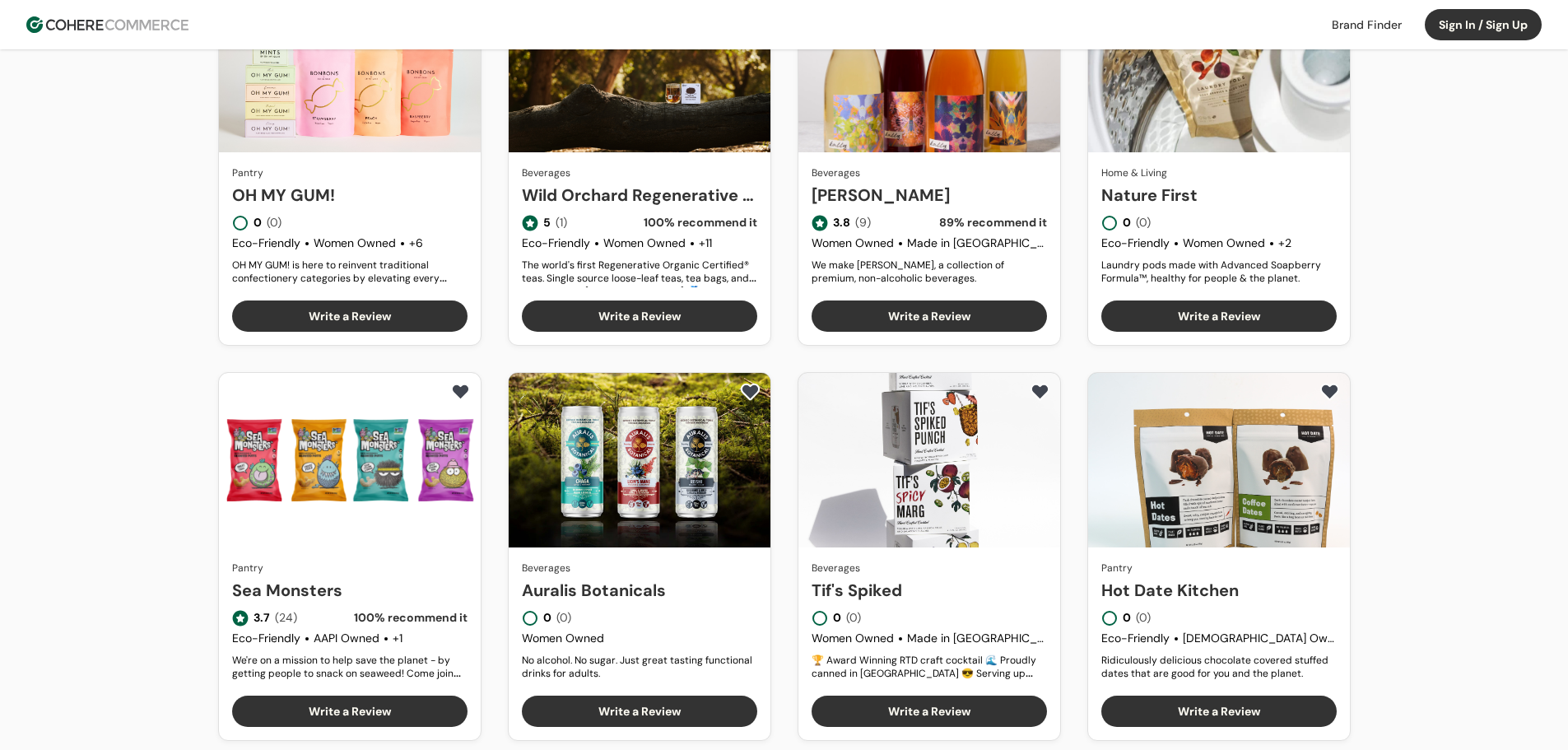
scroll to position [742, 0]
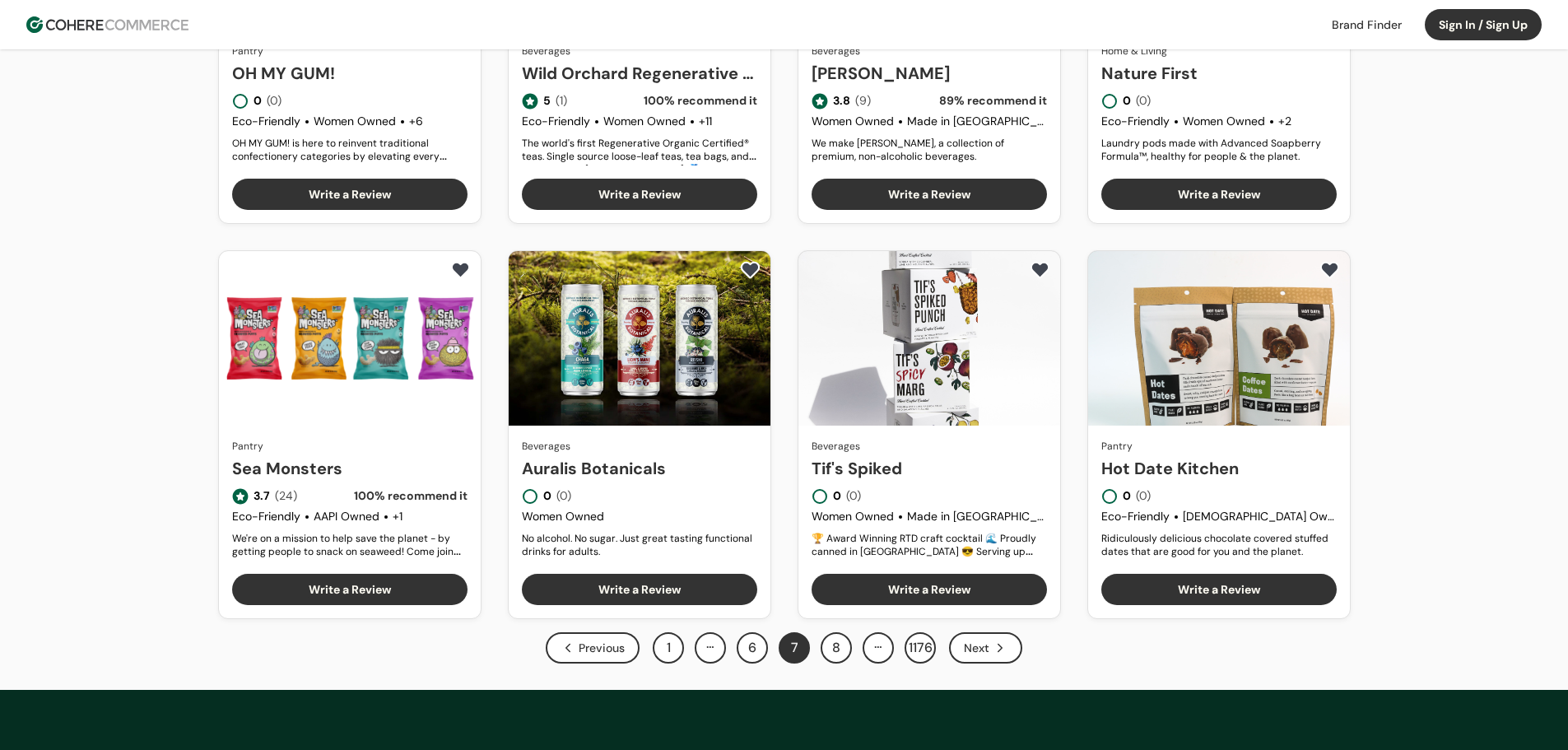
click at [842, 652] on button "8" at bounding box center [837, 648] width 31 height 31
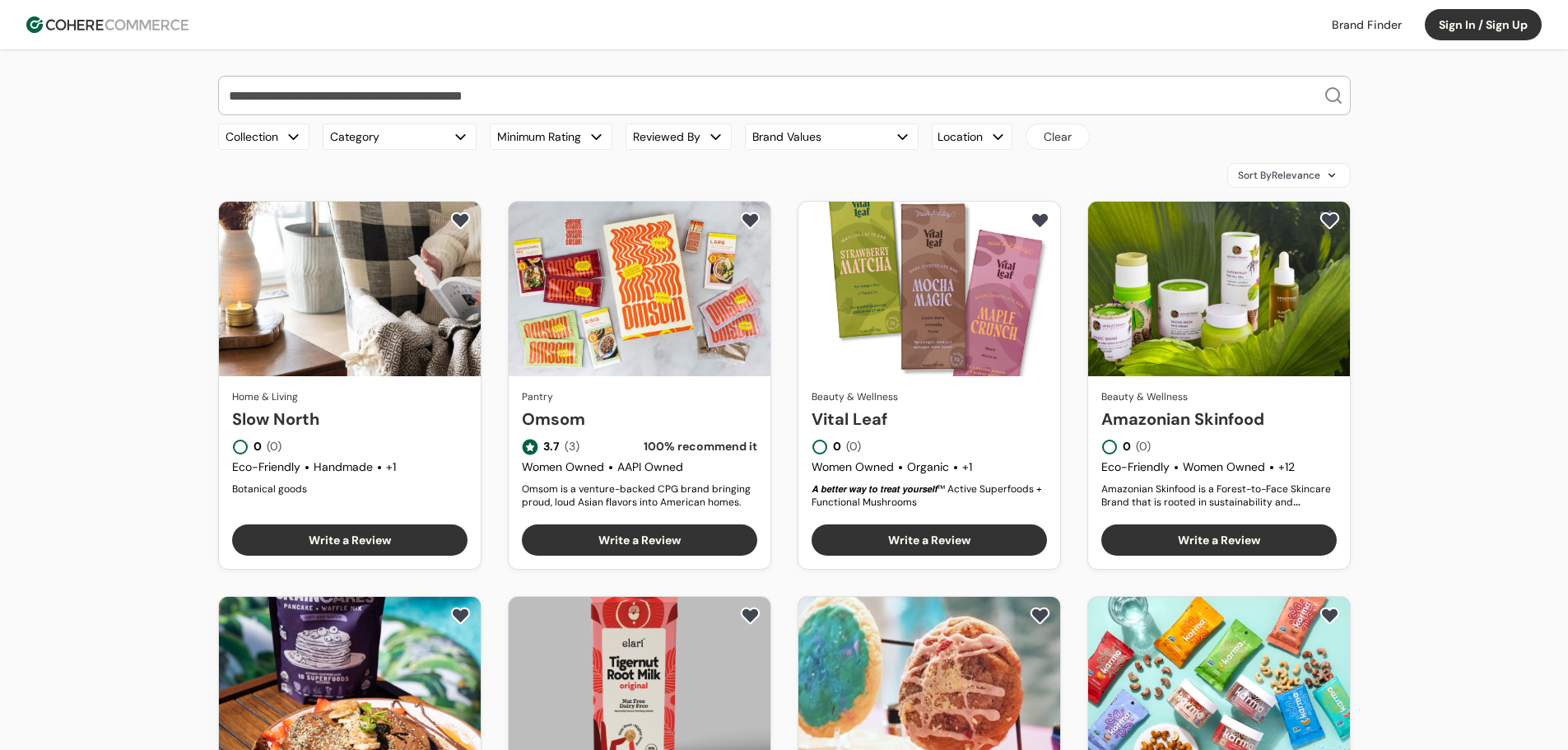
click at [288, 140] on div "button" at bounding box center [293, 136] width 17 height 17
click at [291, 205] on div "Top Rated" at bounding box center [276, 205] width 113 height 27
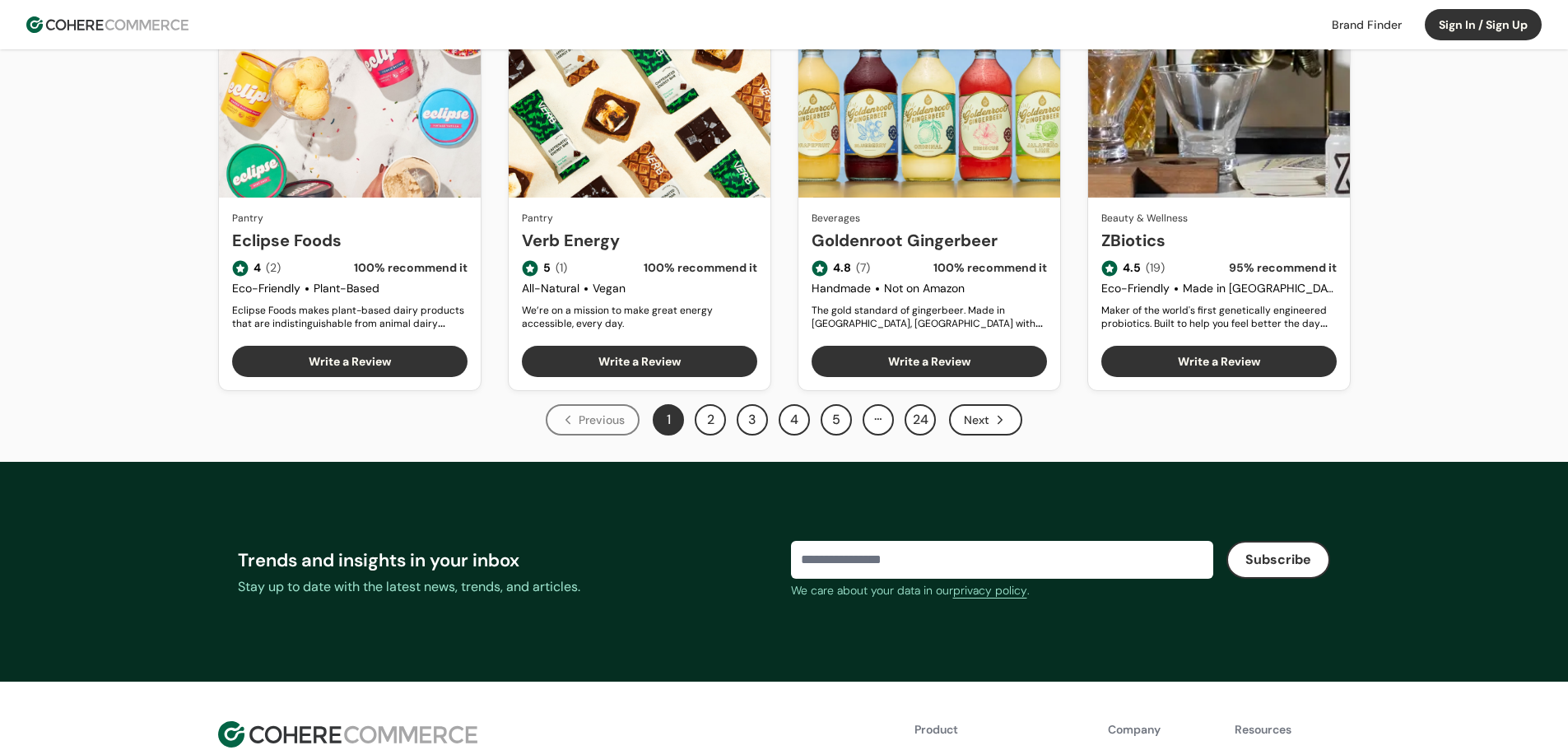
scroll to position [988, 0]
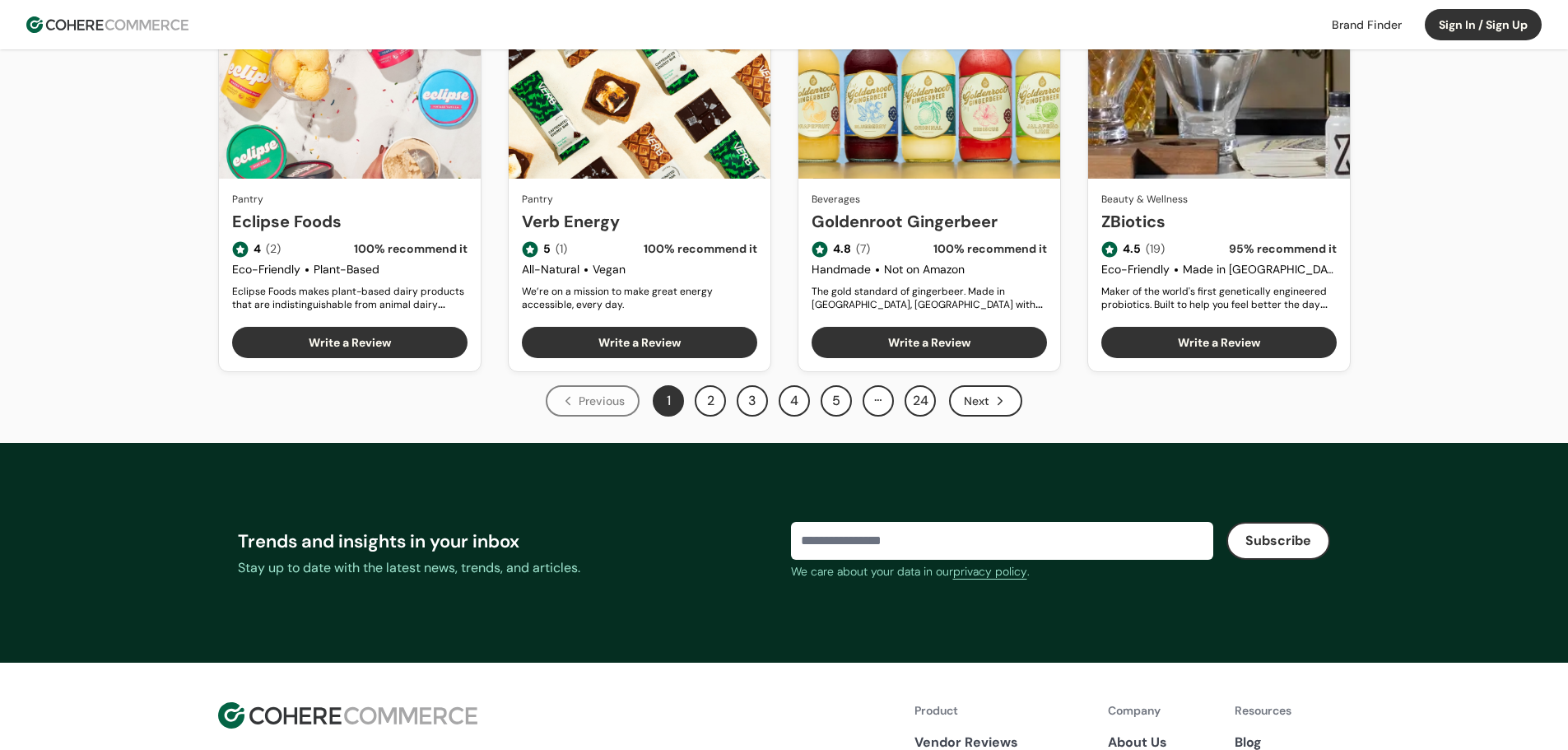
click at [911, 398] on button "24" at bounding box center [921, 401] width 31 height 31
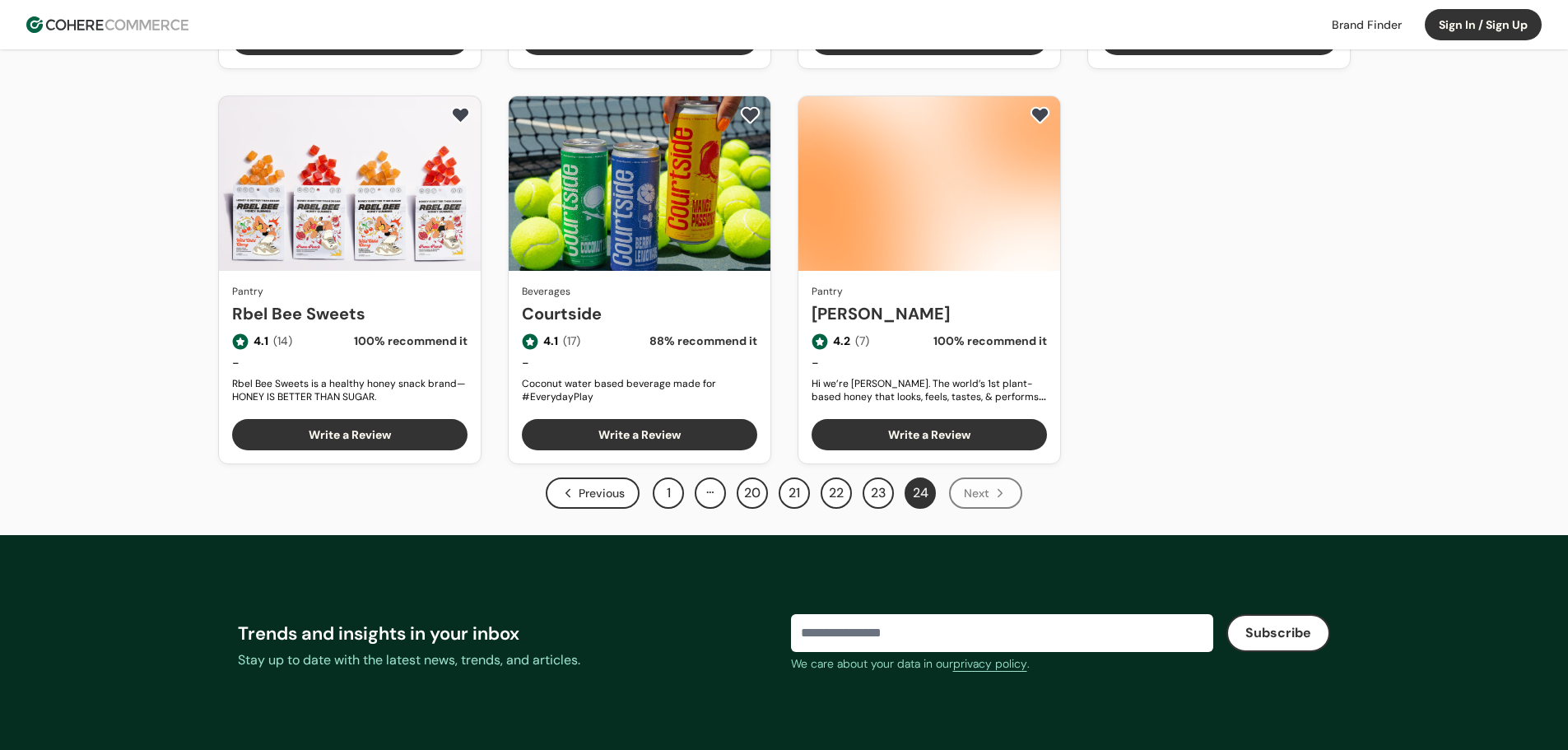
scroll to position [906, 0]
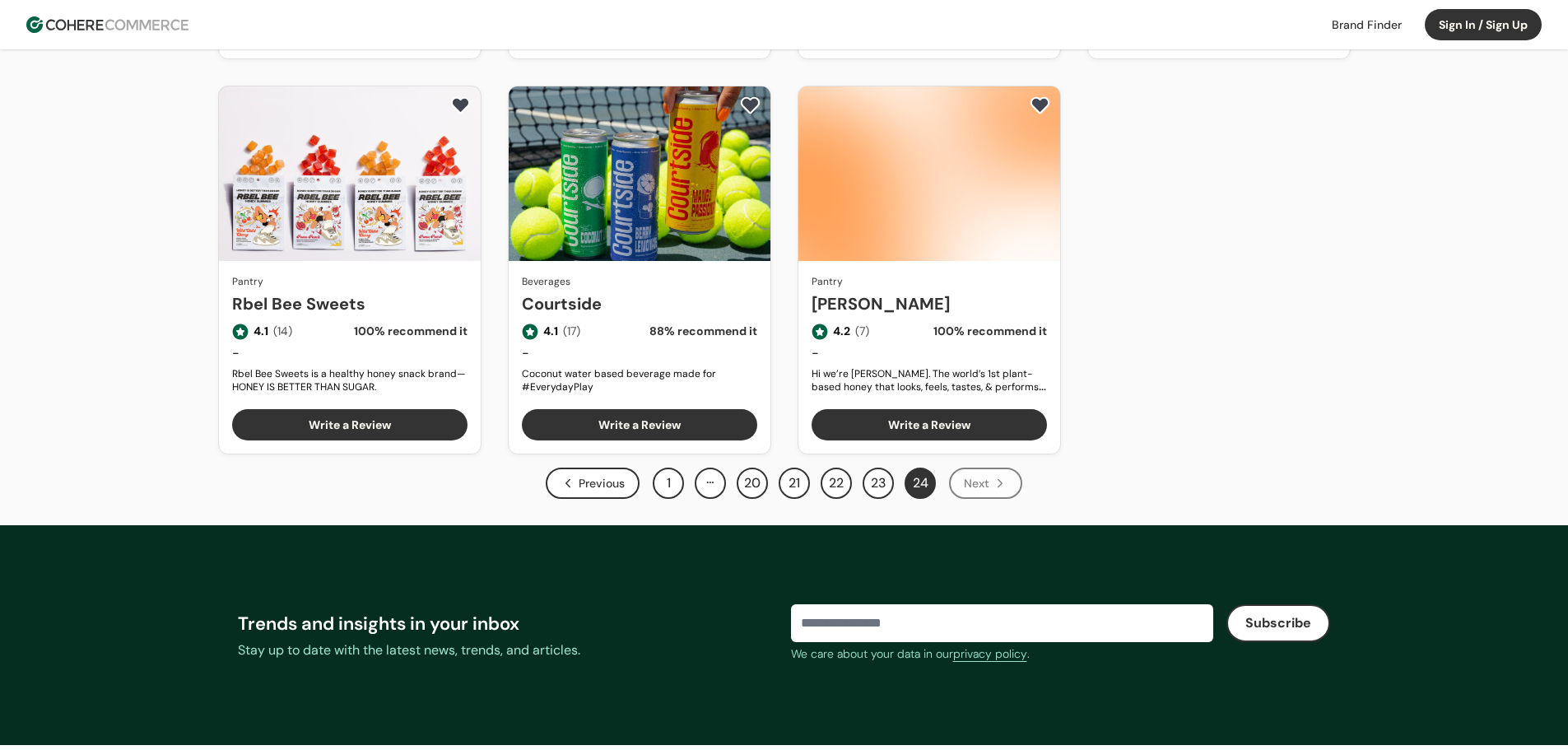
click at [803, 483] on button "21" at bounding box center [795, 484] width 31 height 31
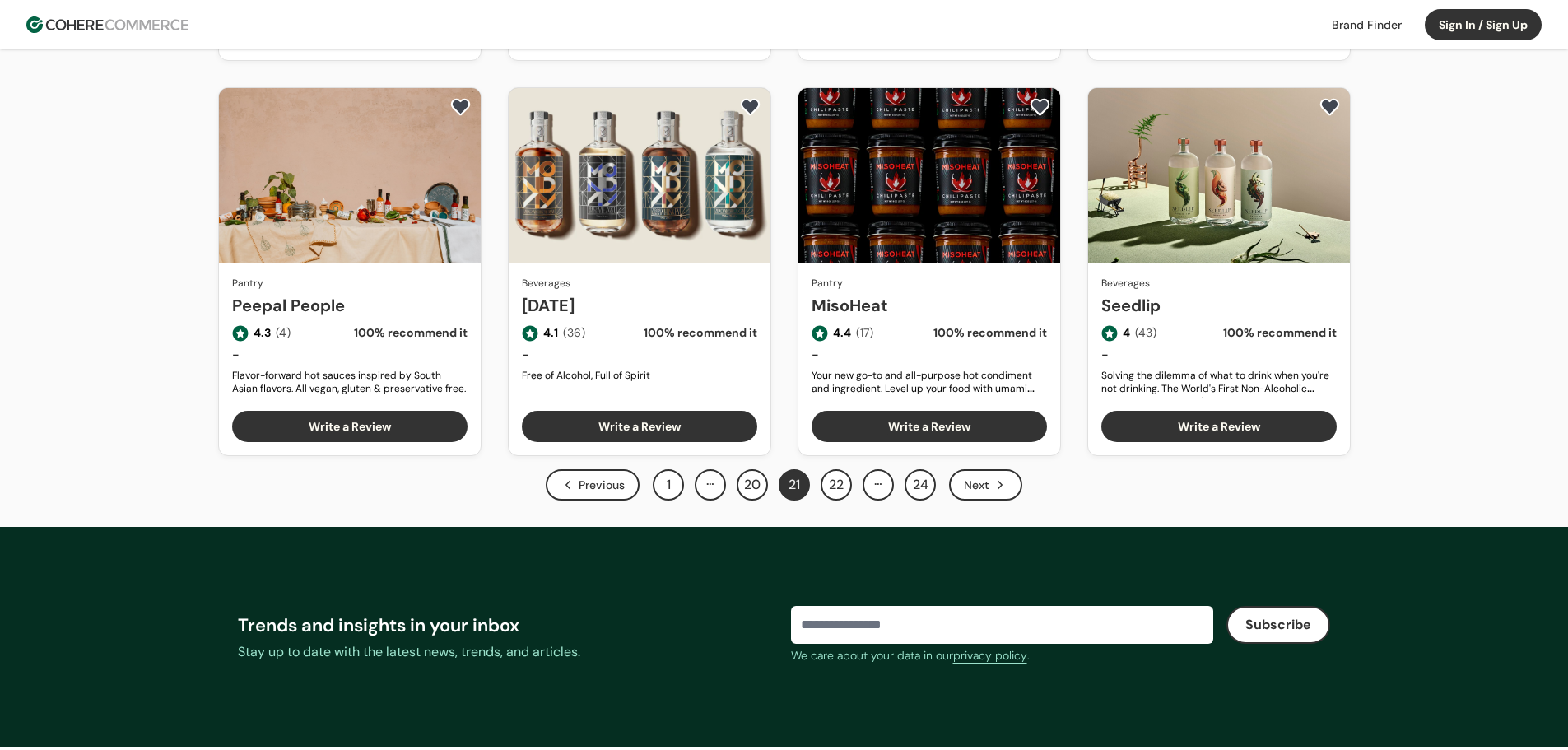
scroll to position [906, 0]
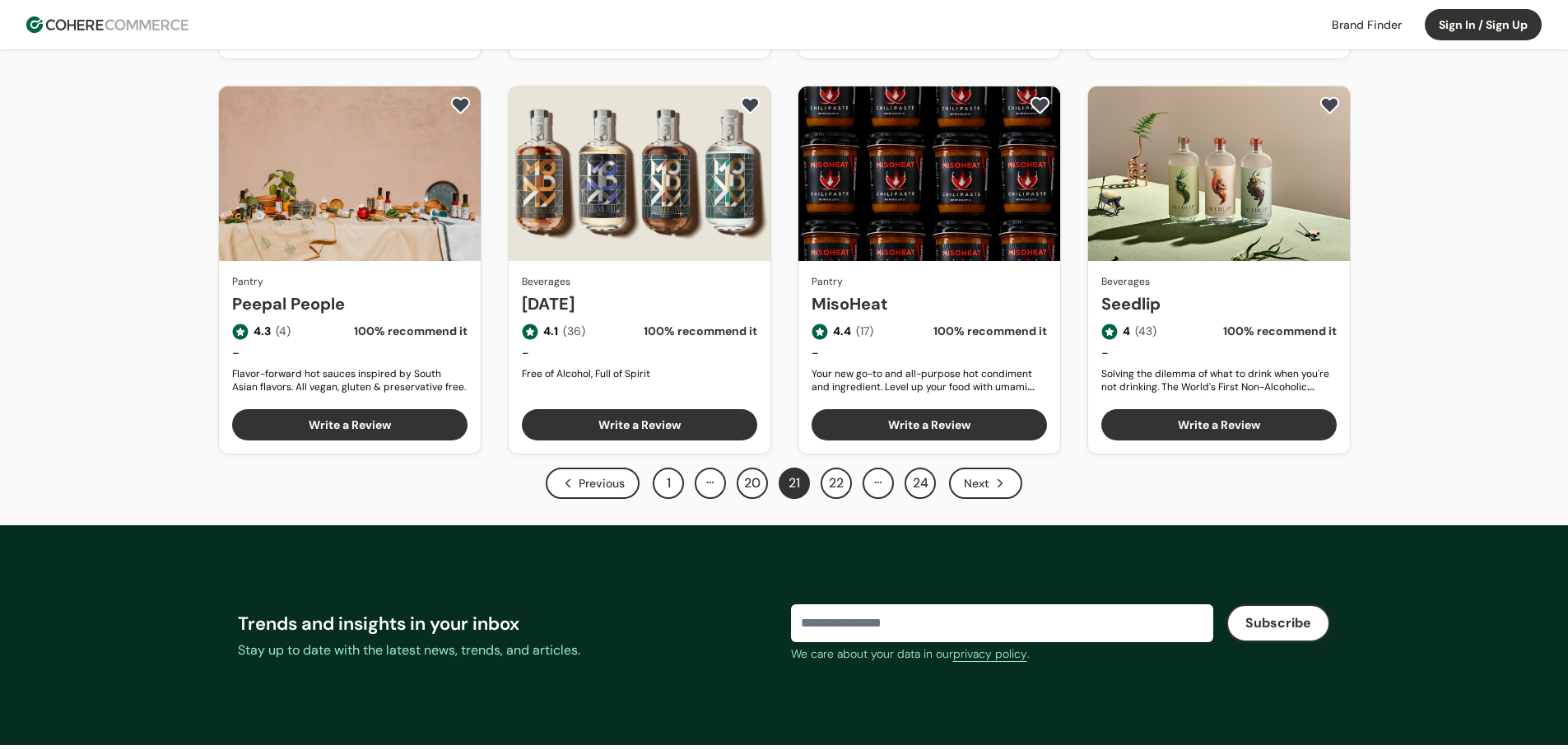
click at [835, 488] on button "22" at bounding box center [837, 484] width 31 height 31
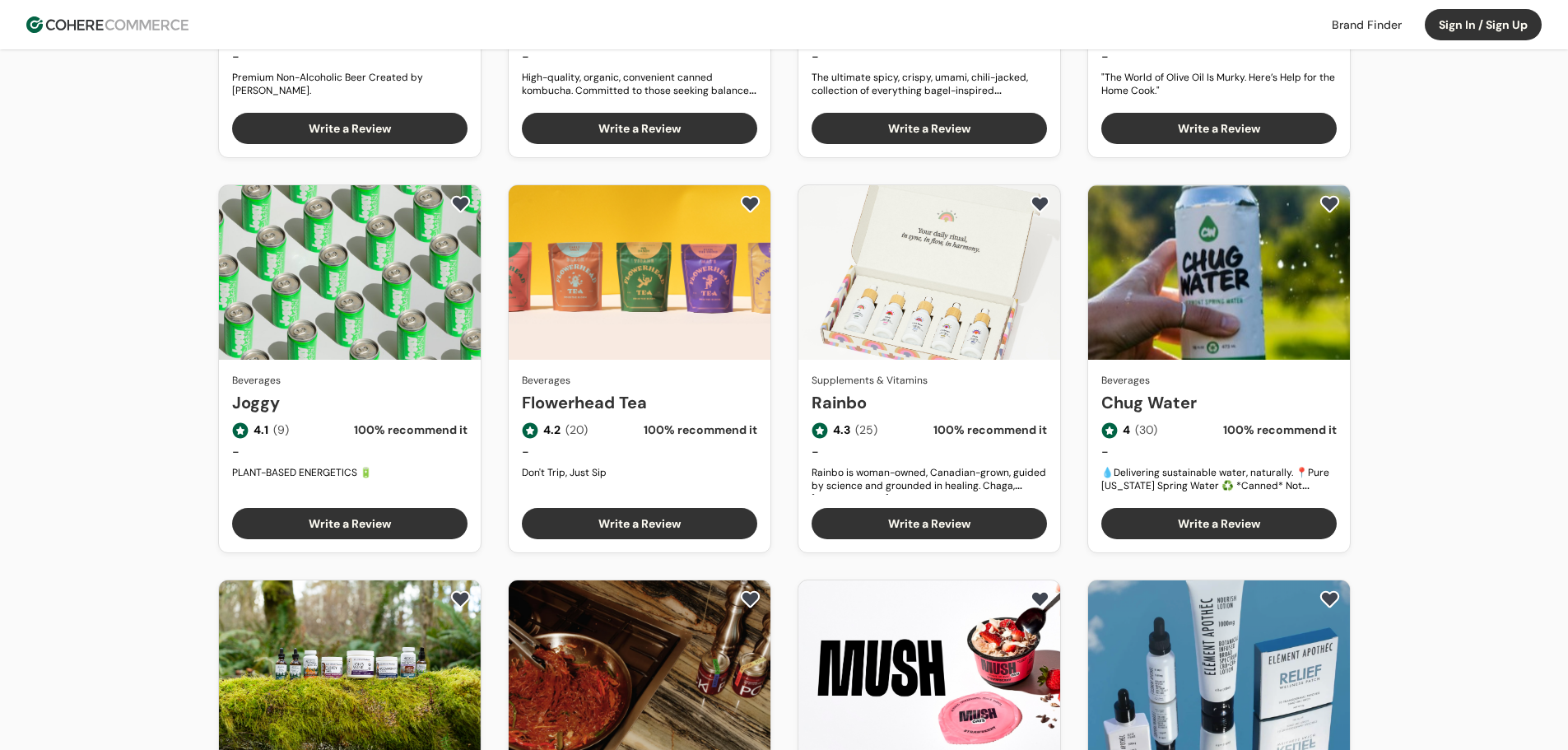
scroll to position [742, 0]
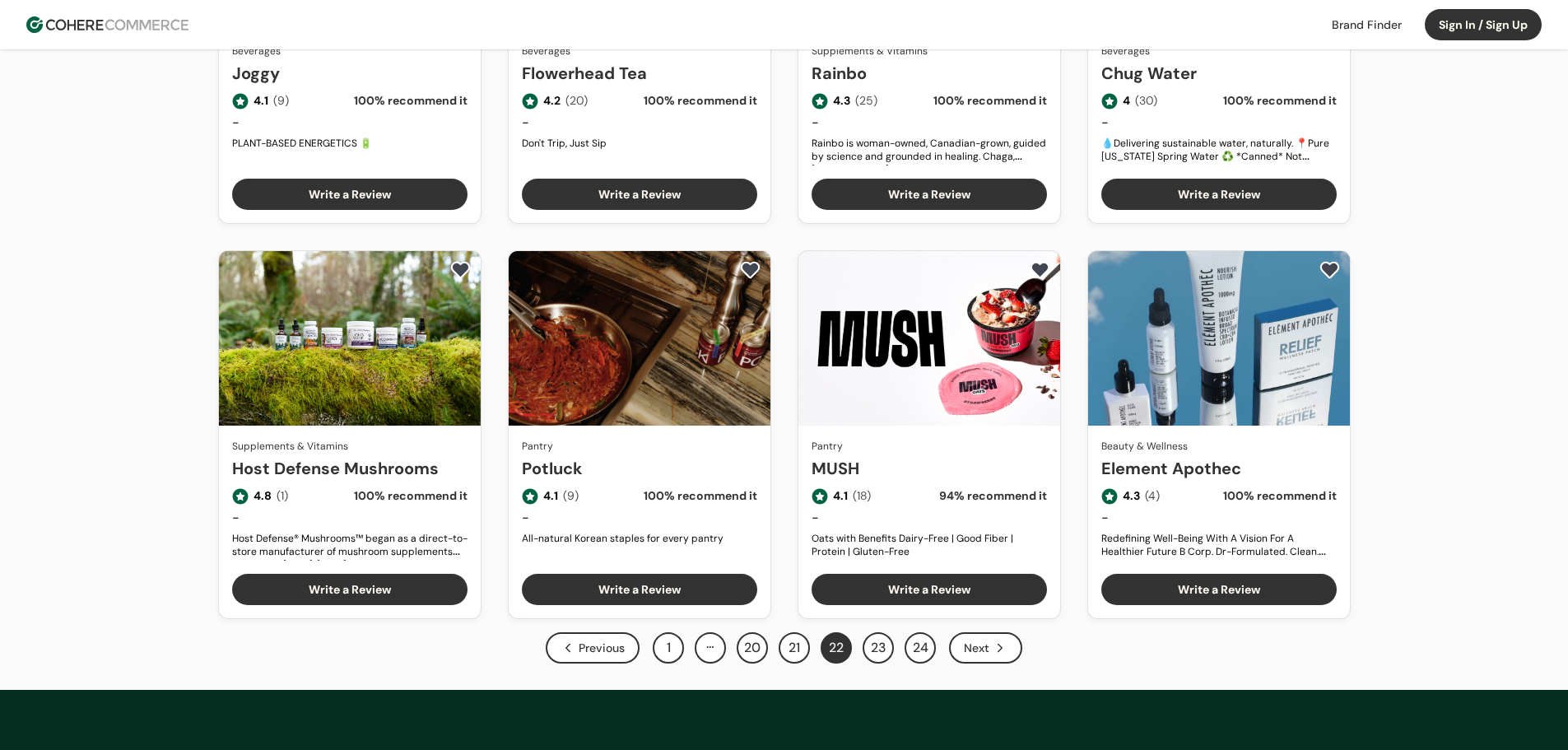
click at [651, 654] on nav "Previous 1 … 20 21 22 23 24 Next" at bounding box center [784, 648] width 1133 height 31
click at [661, 651] on button "1" at bounding box center [668, 648] width 31 height 31
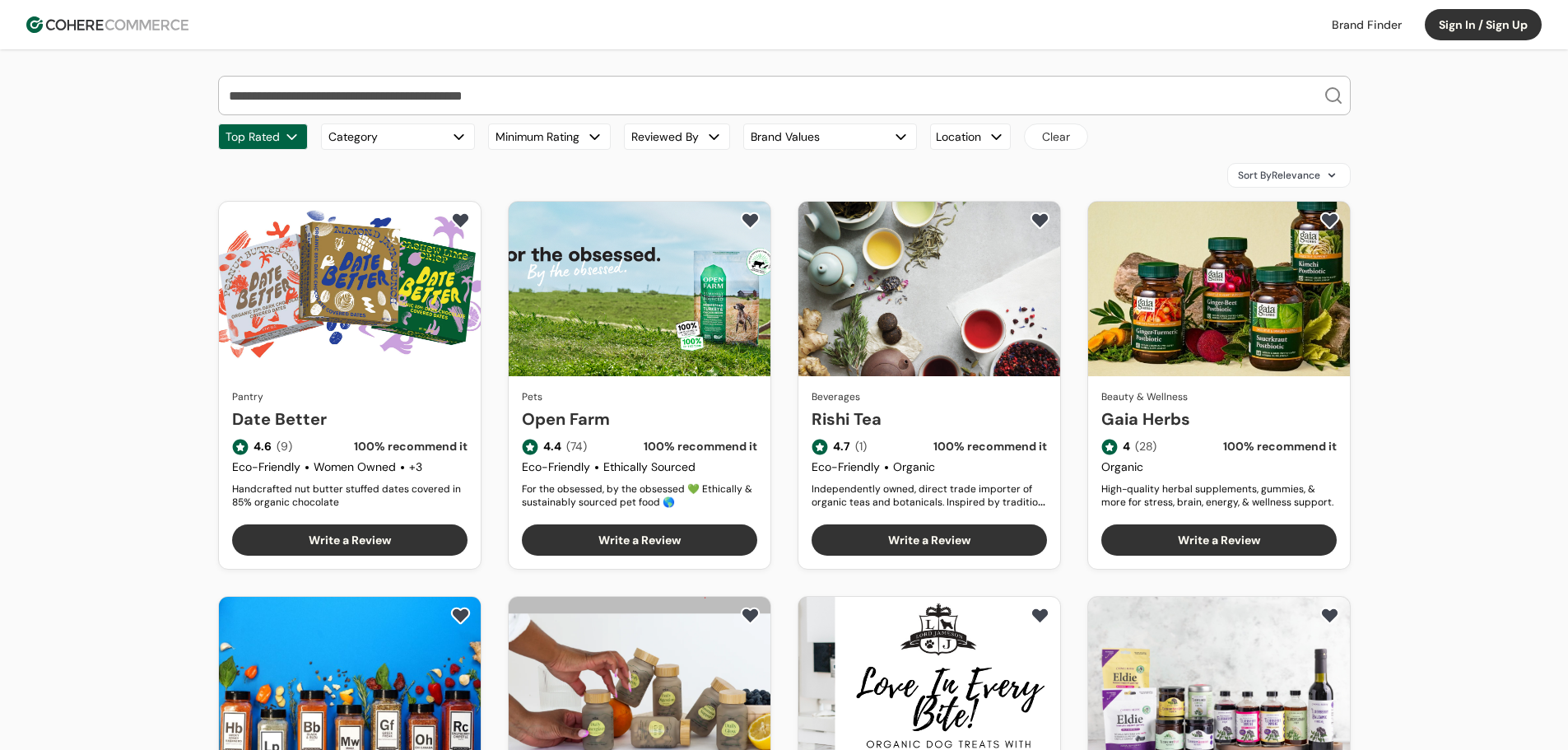
click at [410, 407] on link "Date Better" at bounding box center [350, 418] width 235 height 25
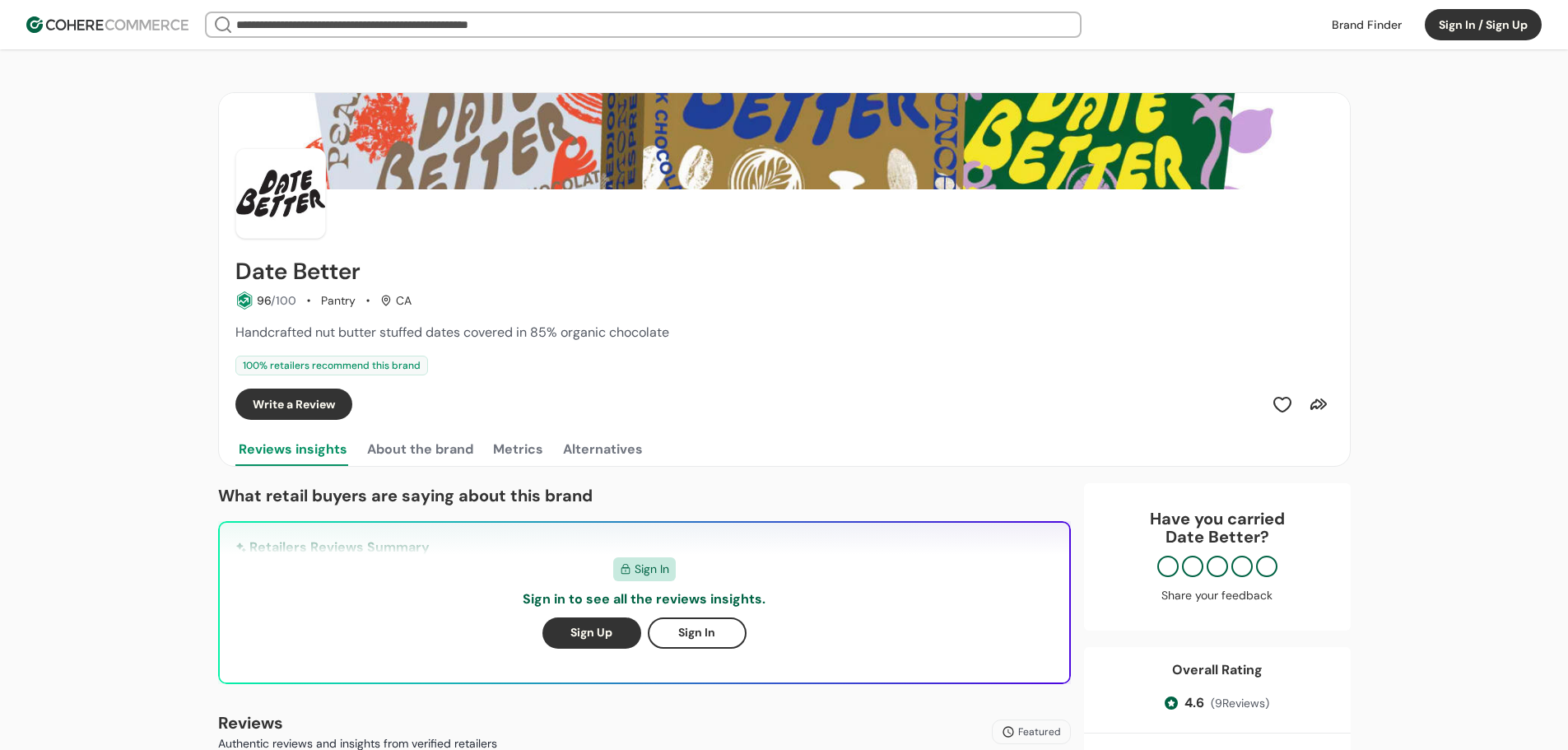
click at [397, 447] on button "About the brand" at bounding box center [420, 450] width 113 height 33
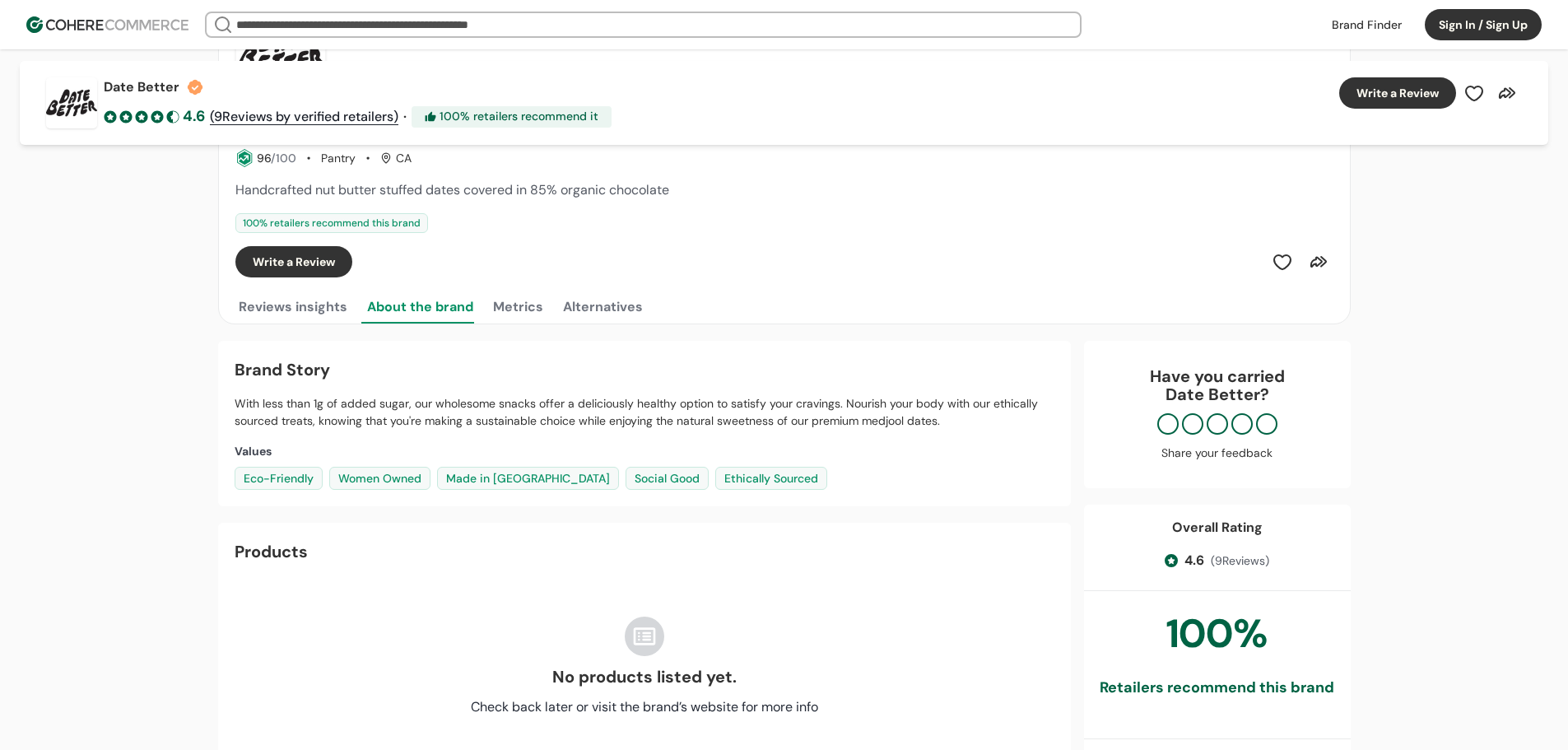
scroll to position [165, 0]
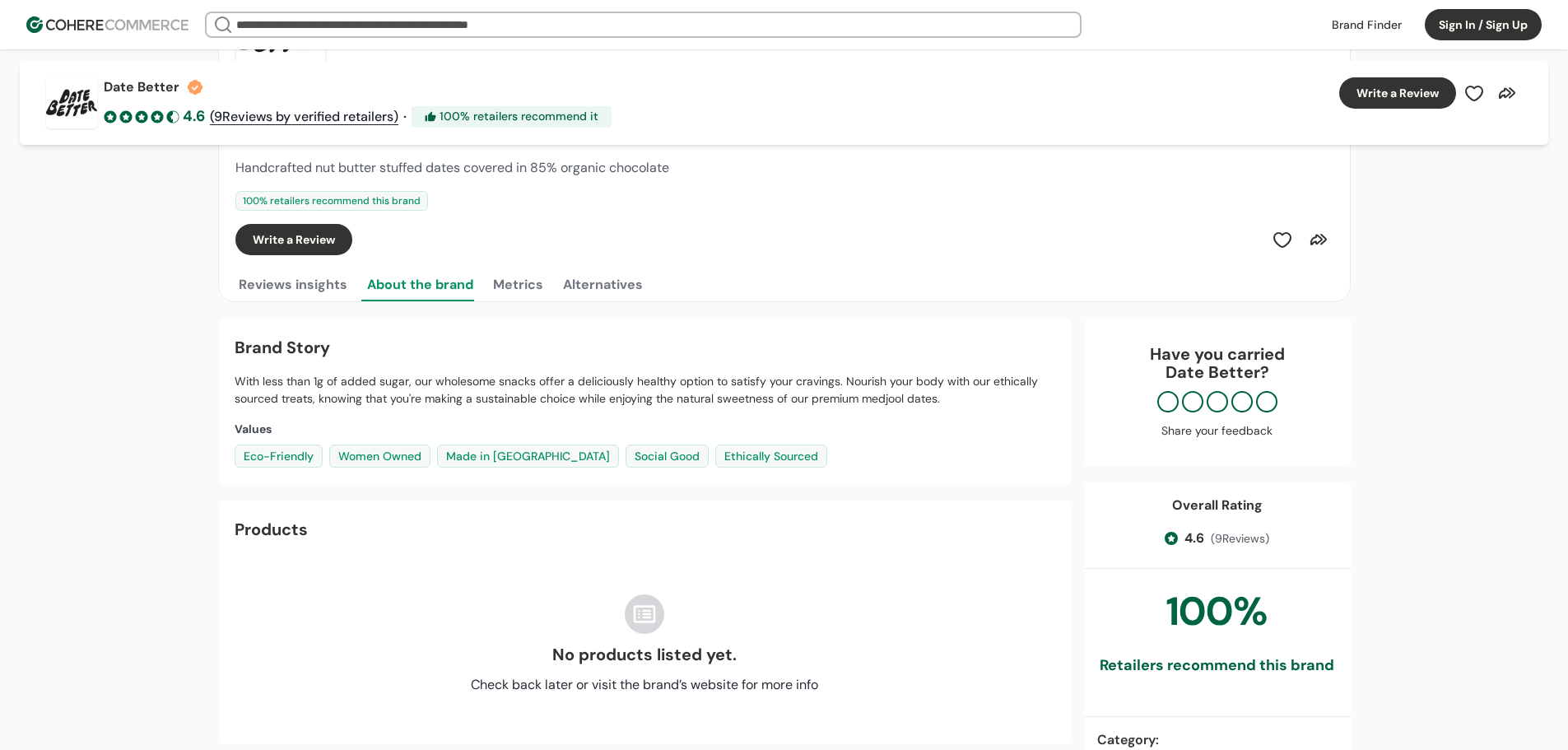
click at [618, 296] on button "Alternatives" at bounding box center [603, 285] width 86 height 33
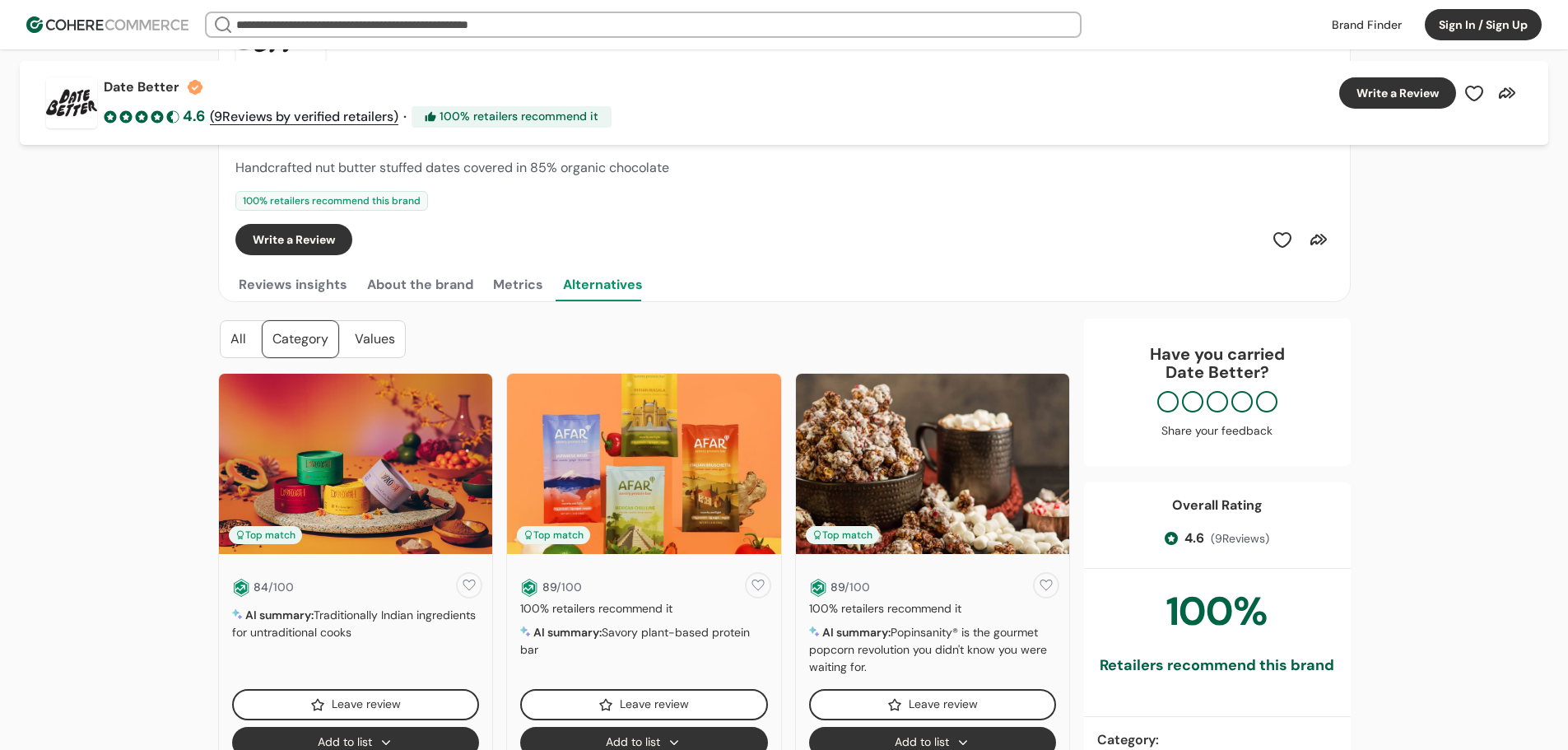
click at [524, 291] on button "Metrics" at bounding box center [518, 285] width 57 height 33
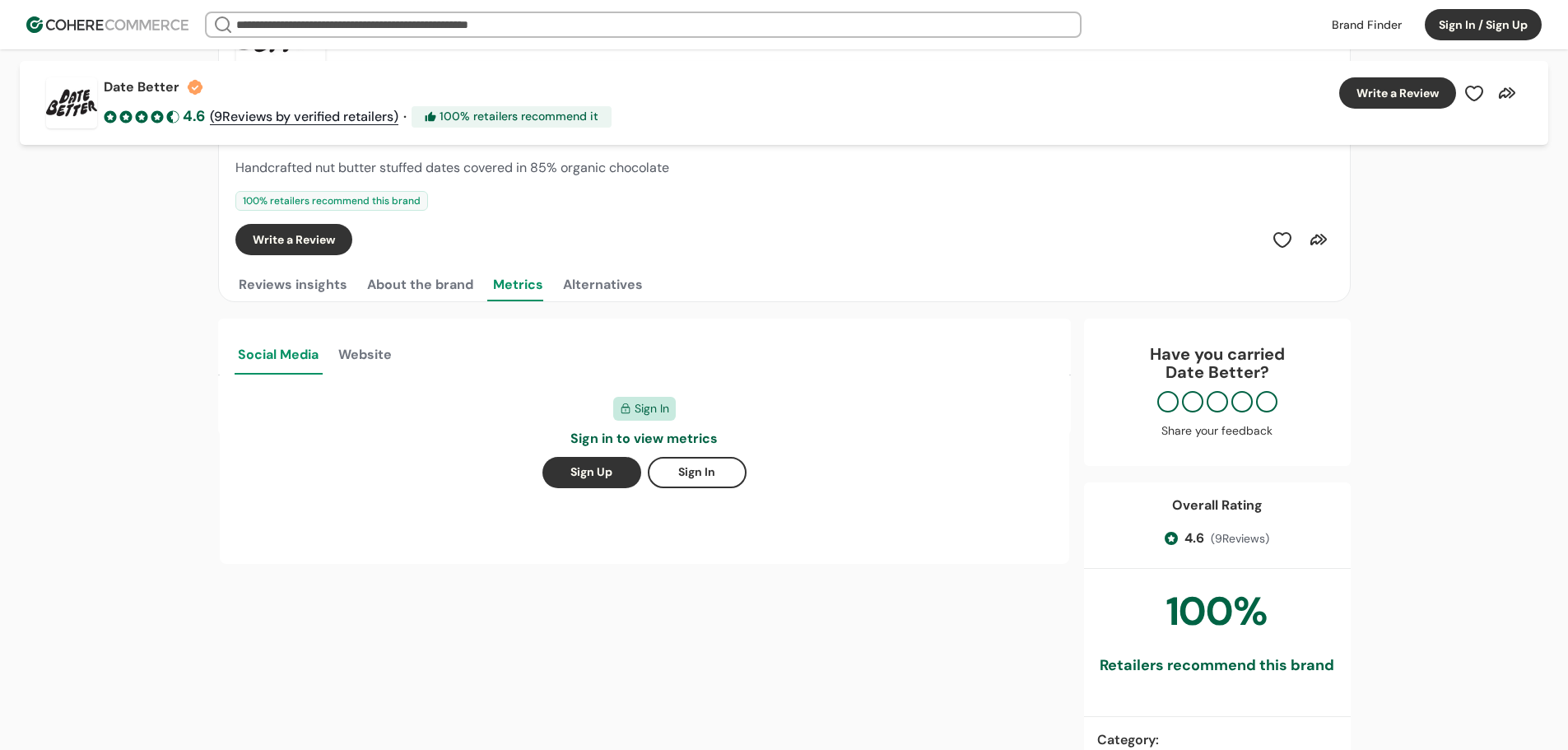
click at [459, 291] on button "About the brand" at bounding box center [420, 285] width 113 height 33
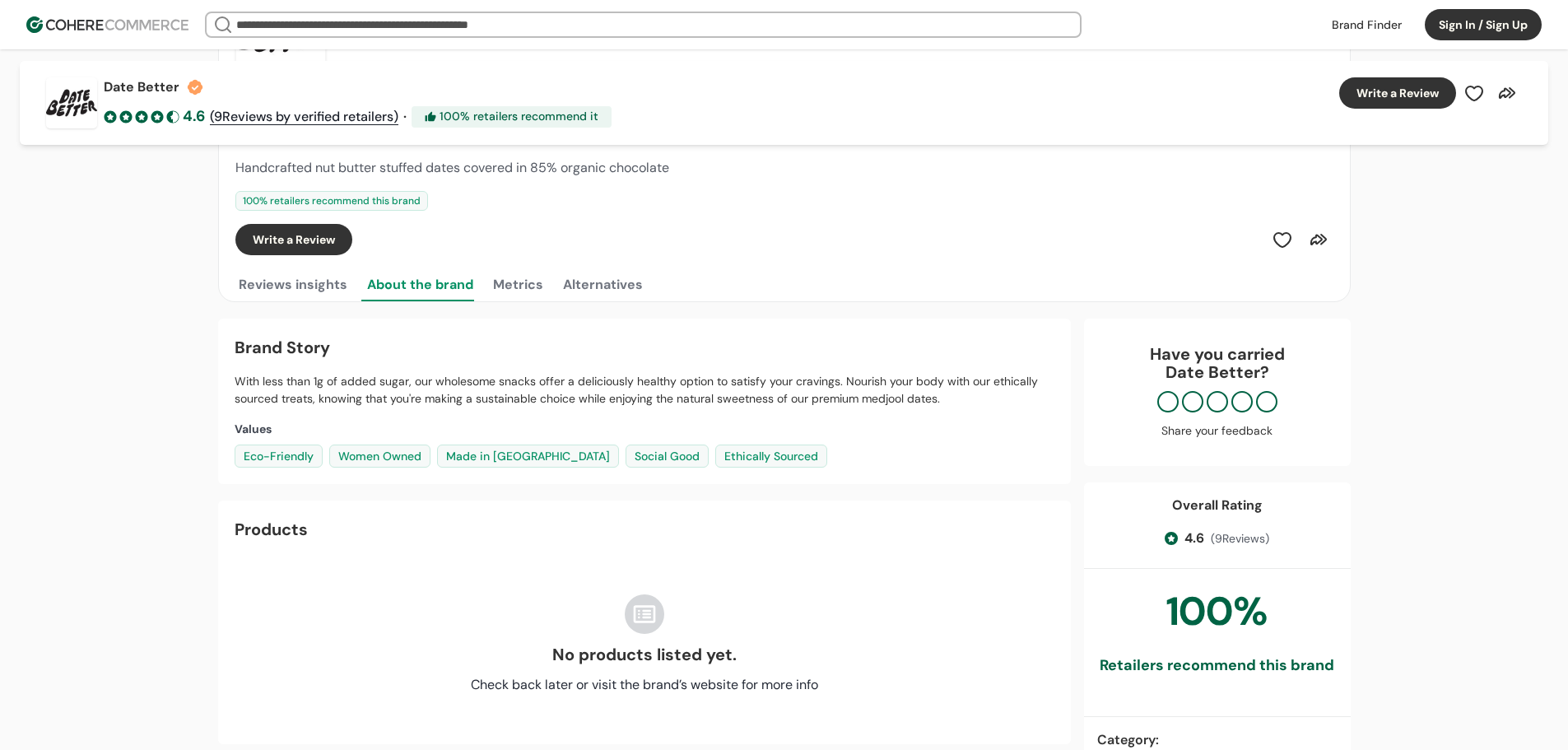
drag, startPoint x: 522, startPoint y: 297, endPoint x: 534, endPoint y: 297, distance: 12.0
click at [524, 298] on button "Metrics" at bounding box center [518, 285] width 57 height 33
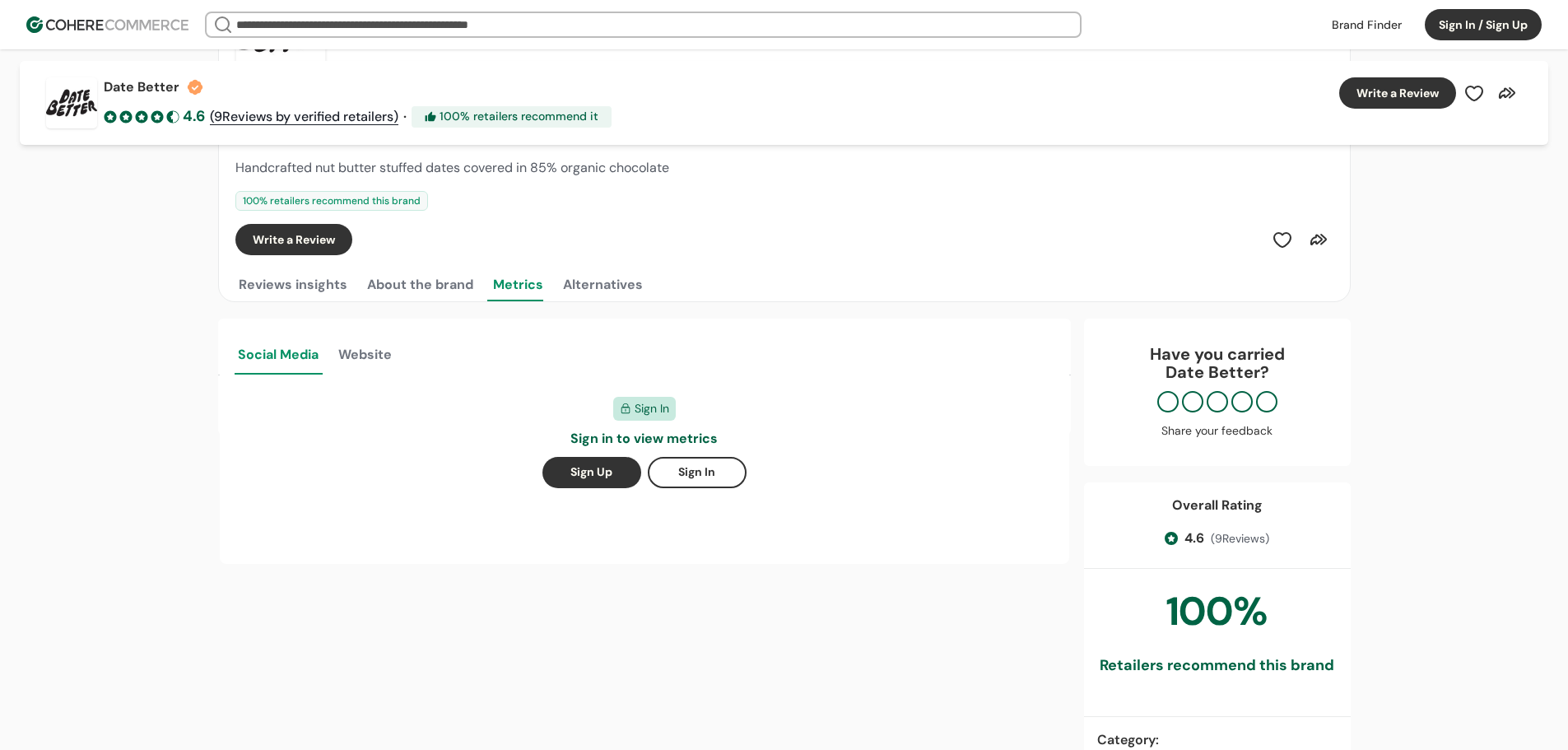
click at [550, 291] on div "Reviews insights About the brand Metrics Alternatives" at bounding box center [784, 285] width 1098 height 33
click at [560, 289] on button "Alternatives" at bounding box center [603, 285] width 86 height 33
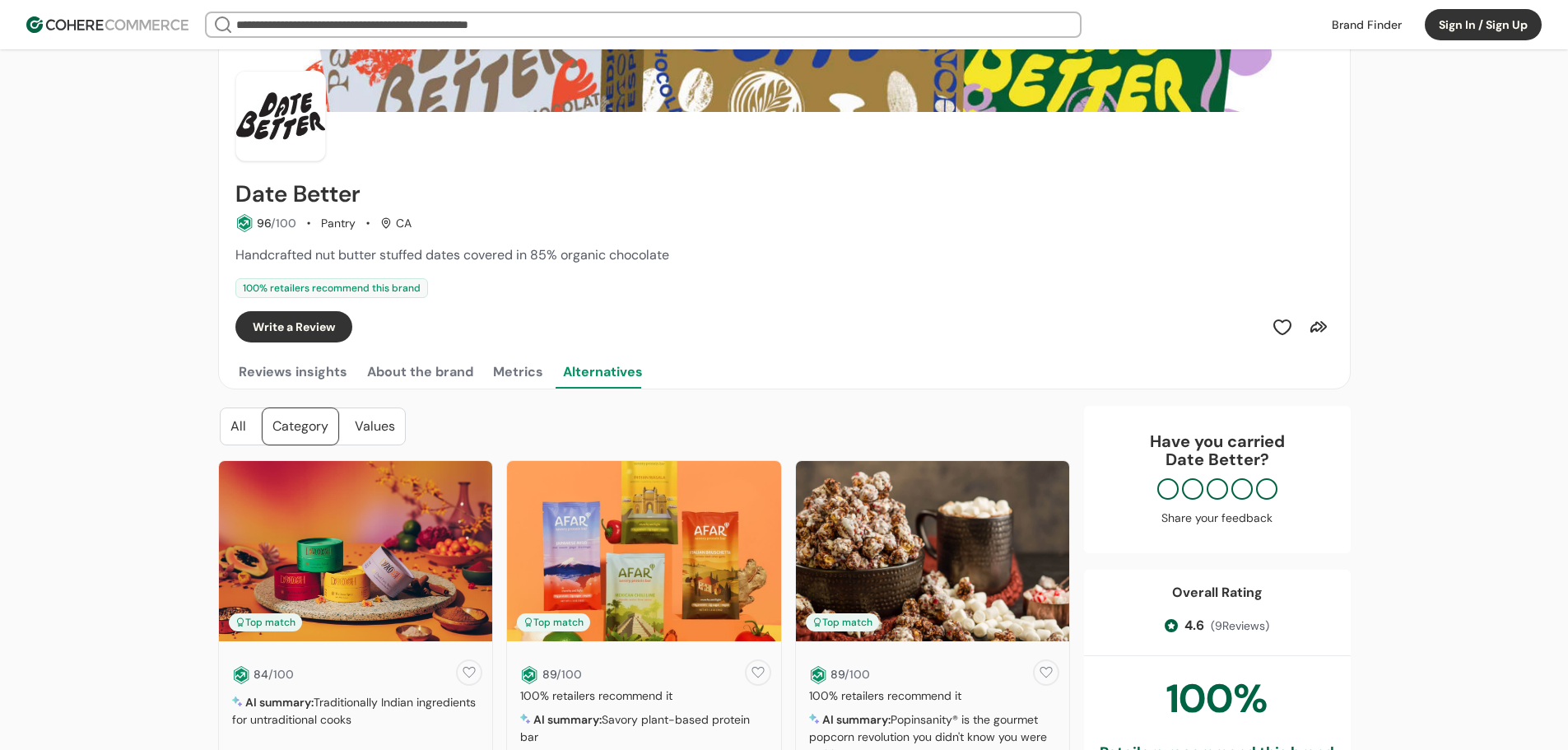
scroll to position [0, 0]
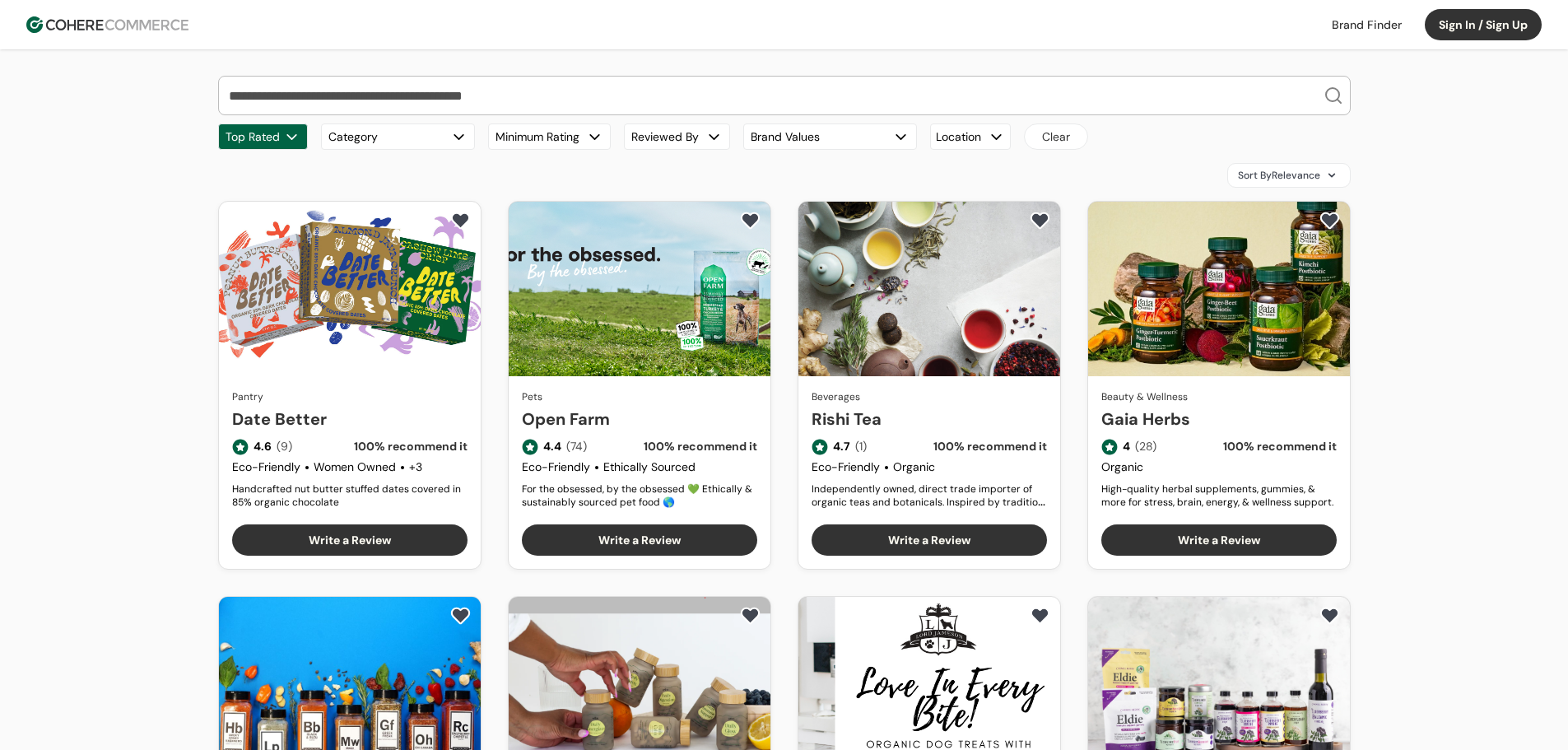
click at [163, 25] on img at bounding box center [107, 25] width 162 height 16
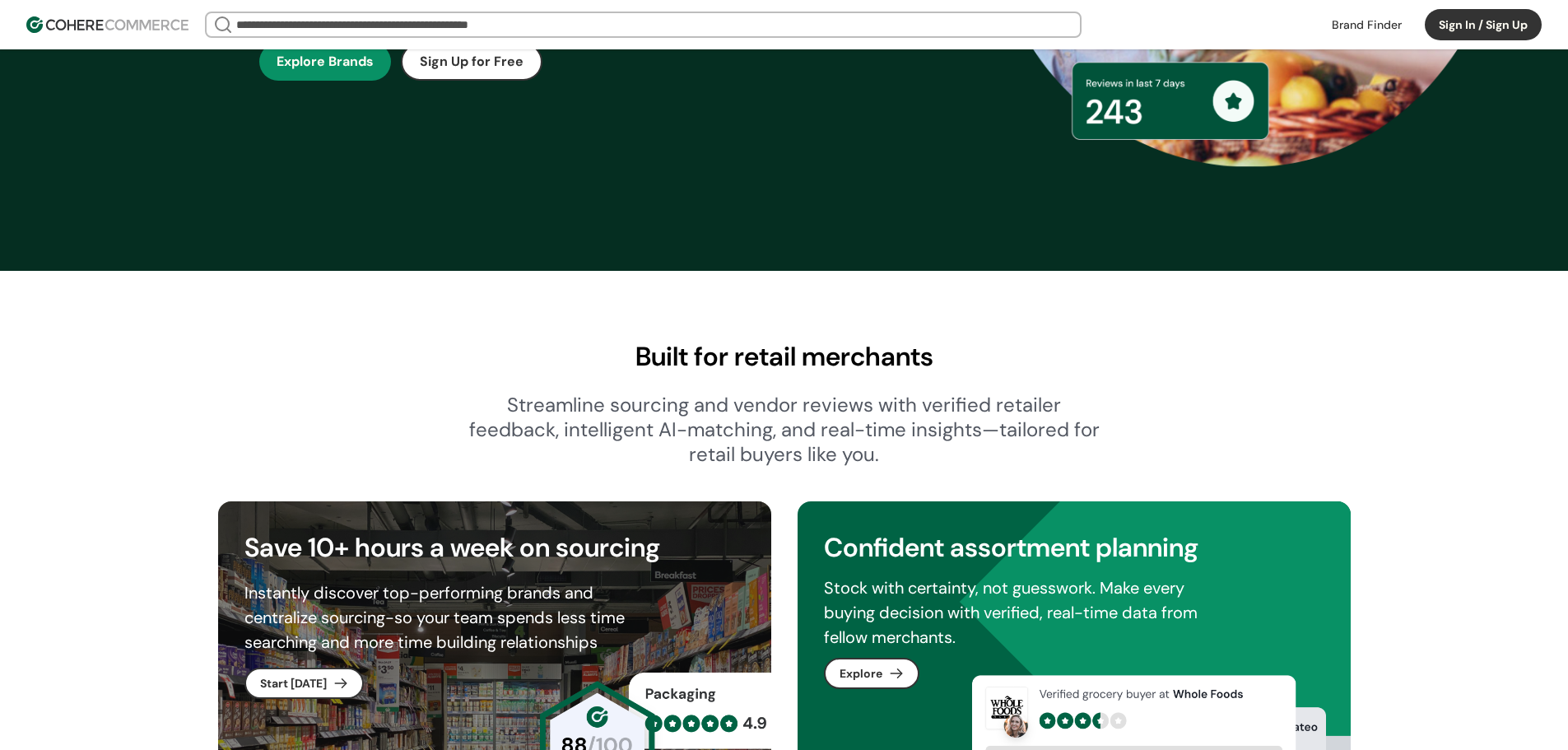
scroll to position [247, 0]
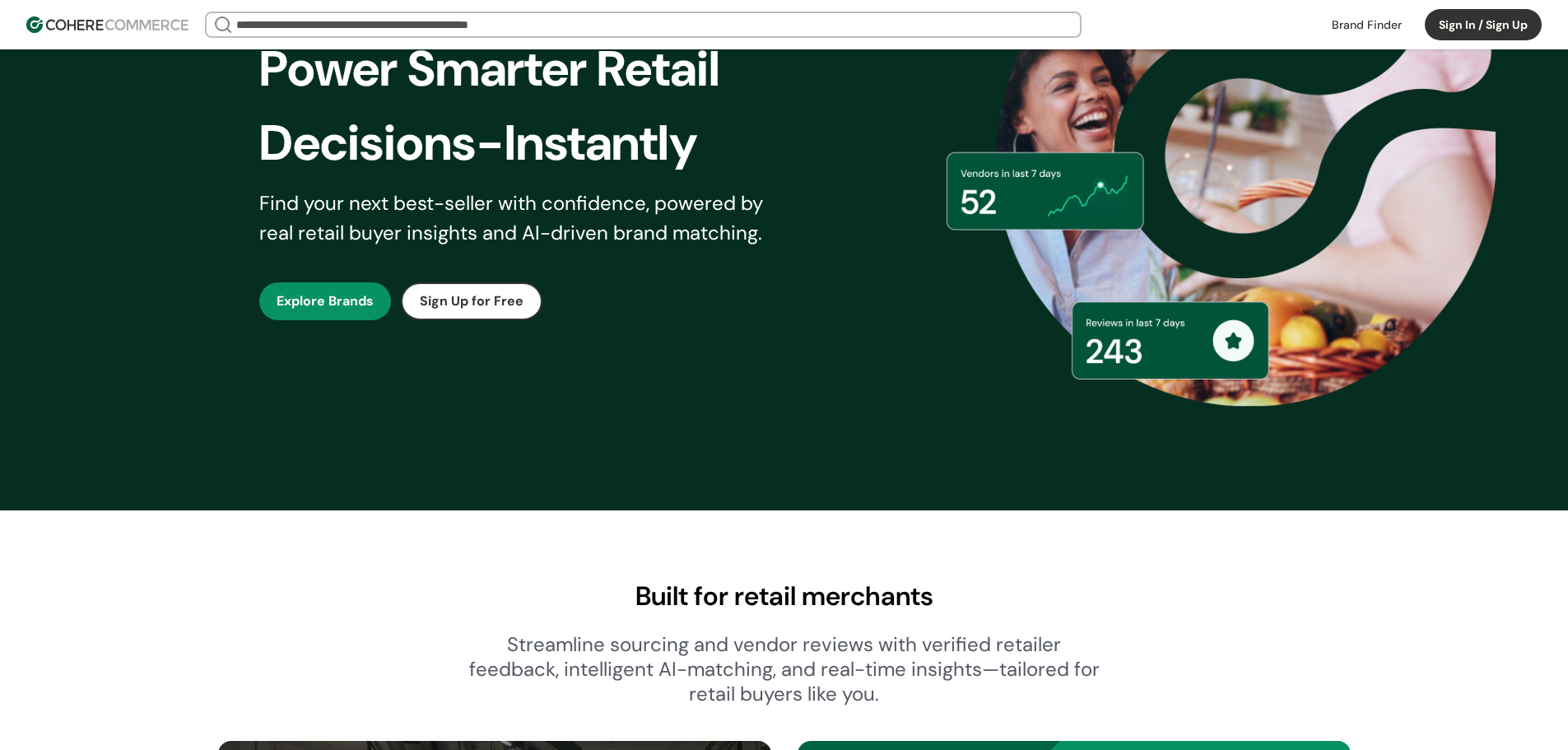
click at [352, 291] on link "button" at bounding box center [325, 301] width 132 height 38
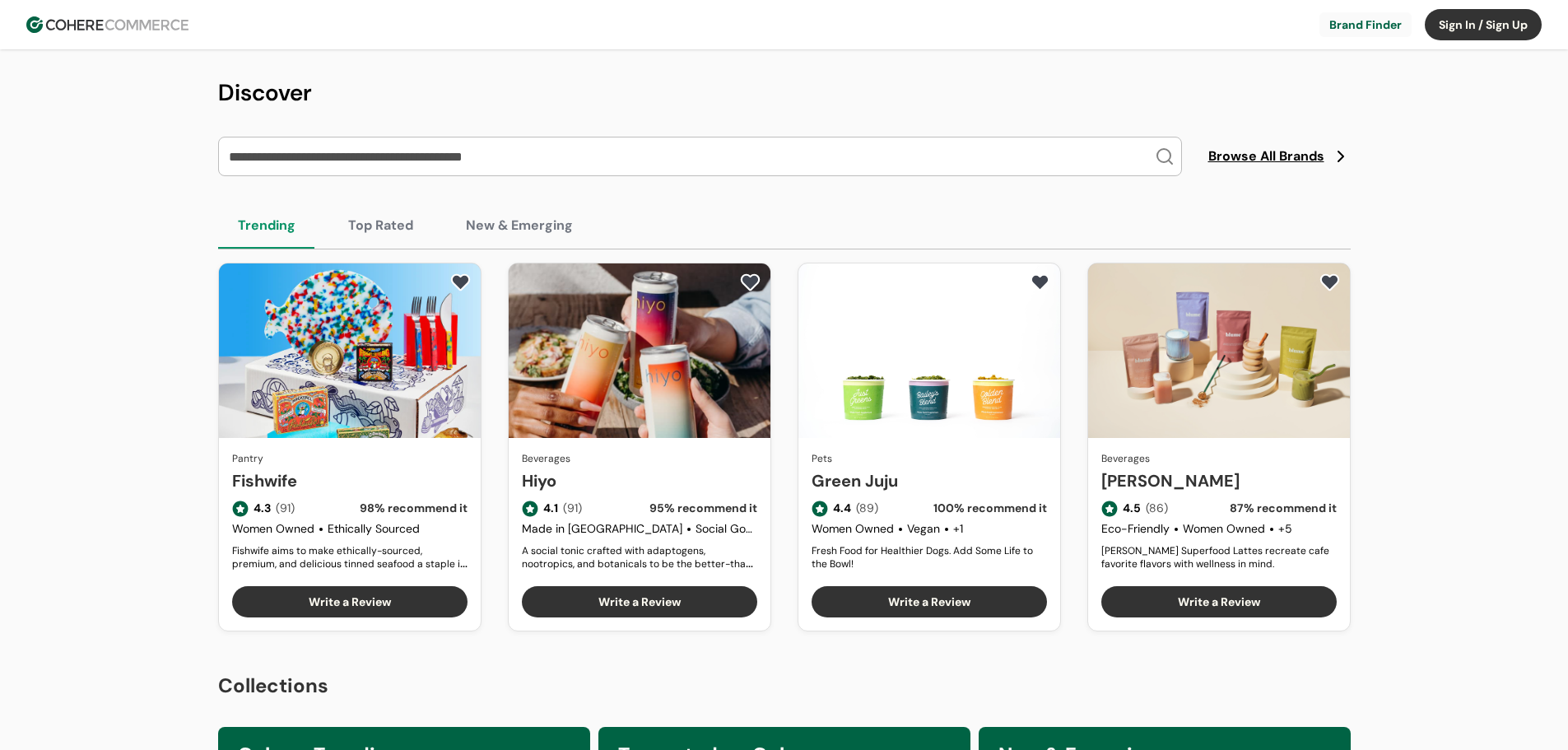
click at [1265, 145] on div "Browse All Brands" at bounding box center [784, 156] width 1133 height 39
click at [1261, 153] on span "Browse All Brands" at bounding box center [1266, 157] width 116 height 20
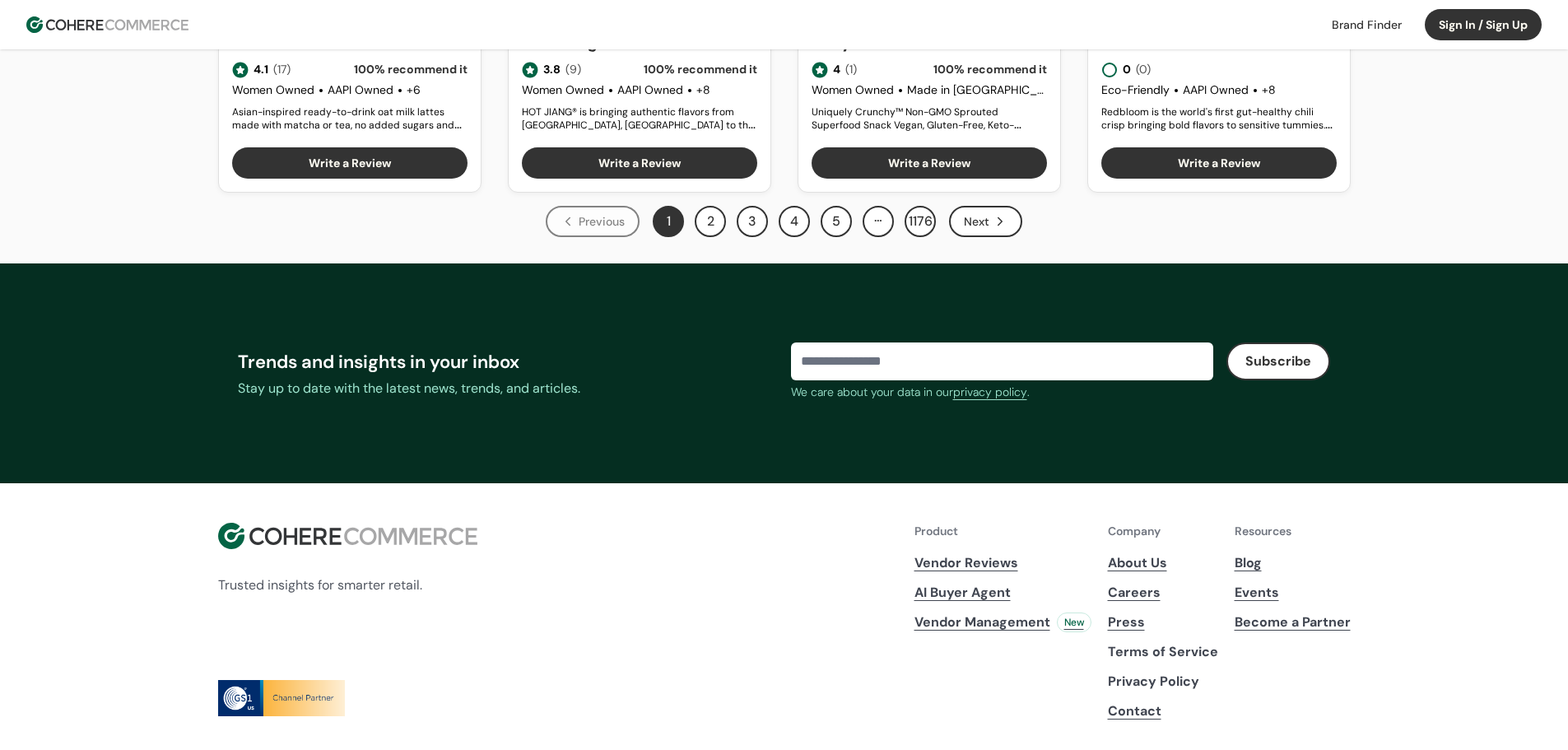
scroll to position [1235, 0]
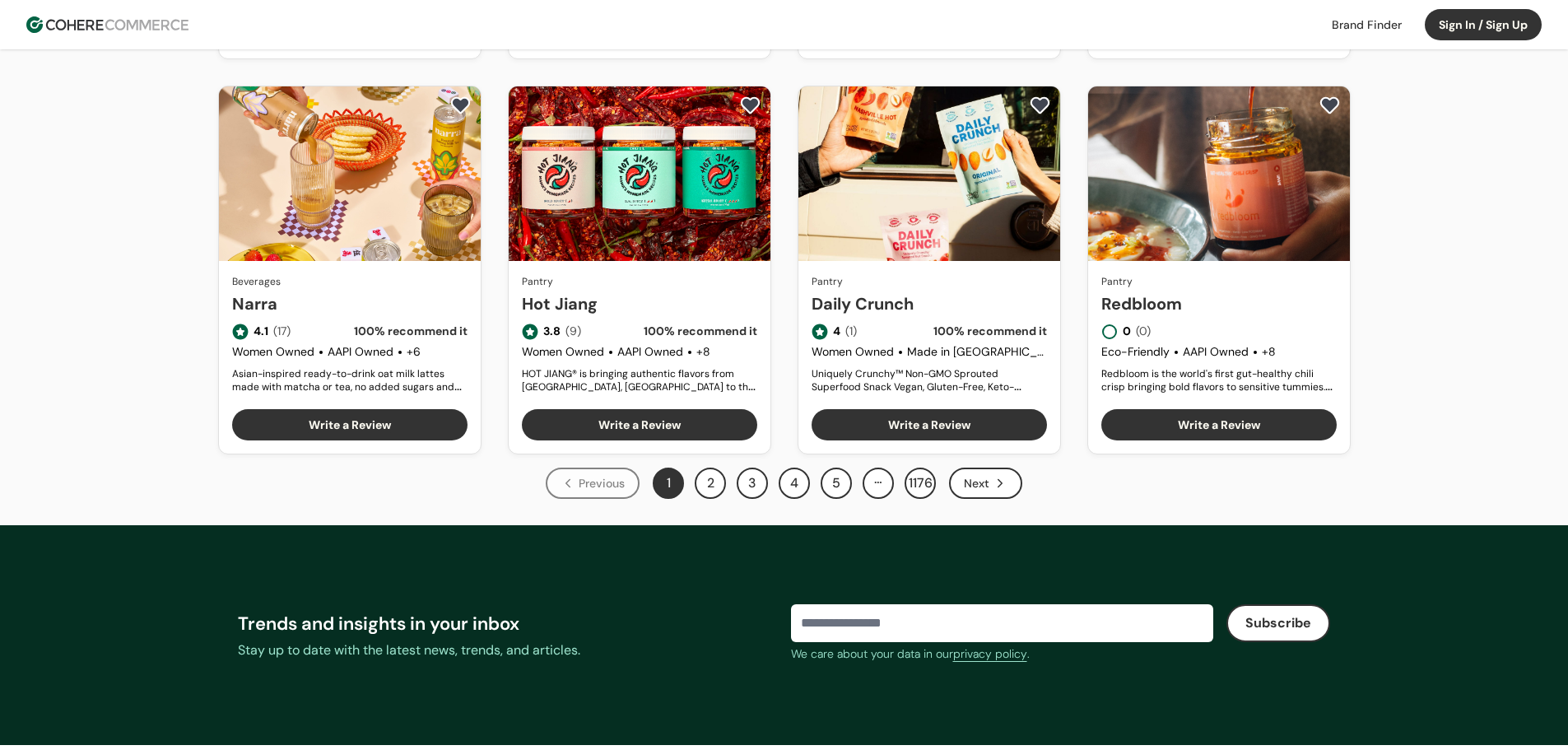
scroll to position [742, 0]
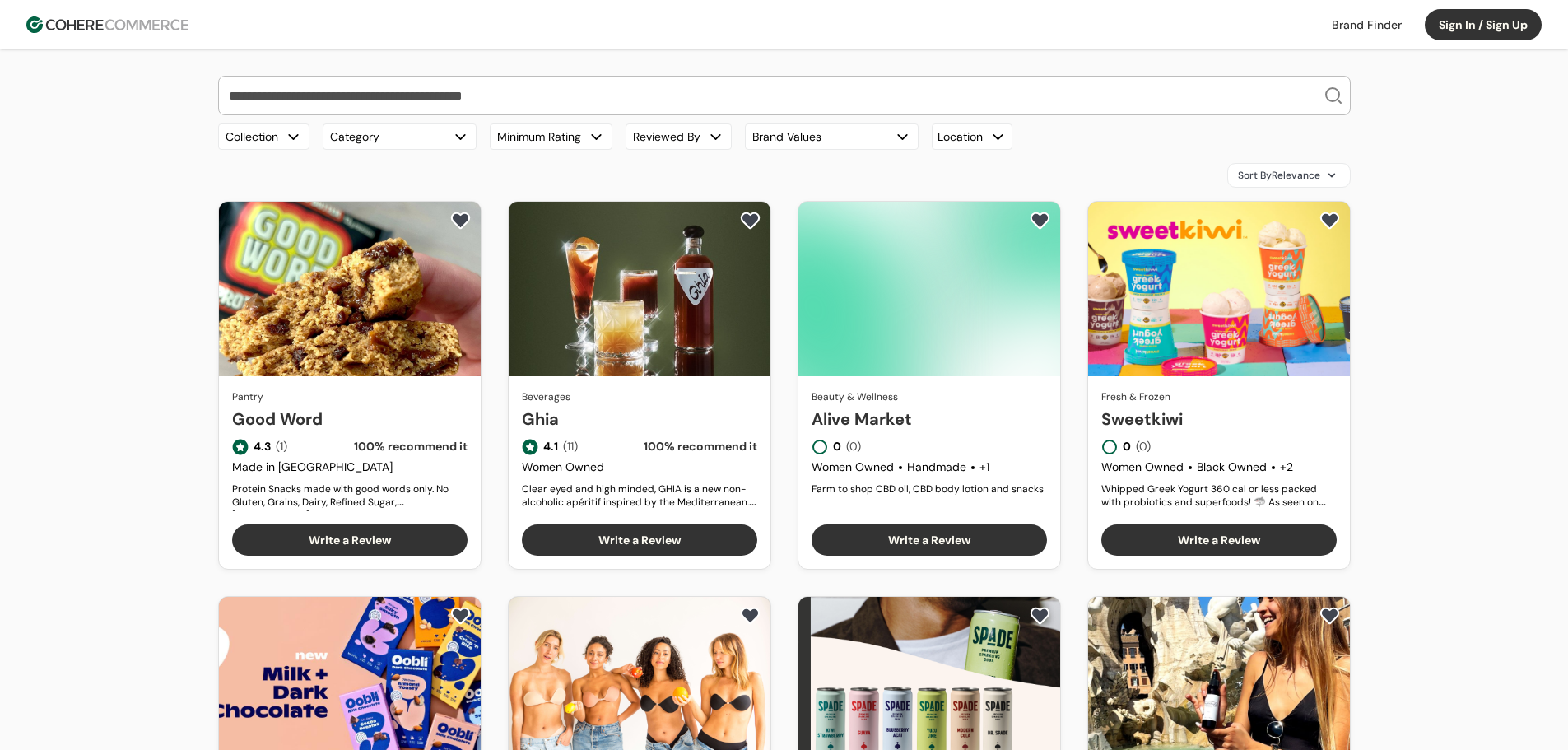
click at [572, 145] on button "Minimum Rating" at bounding box center [551, 136] width 123 height 27
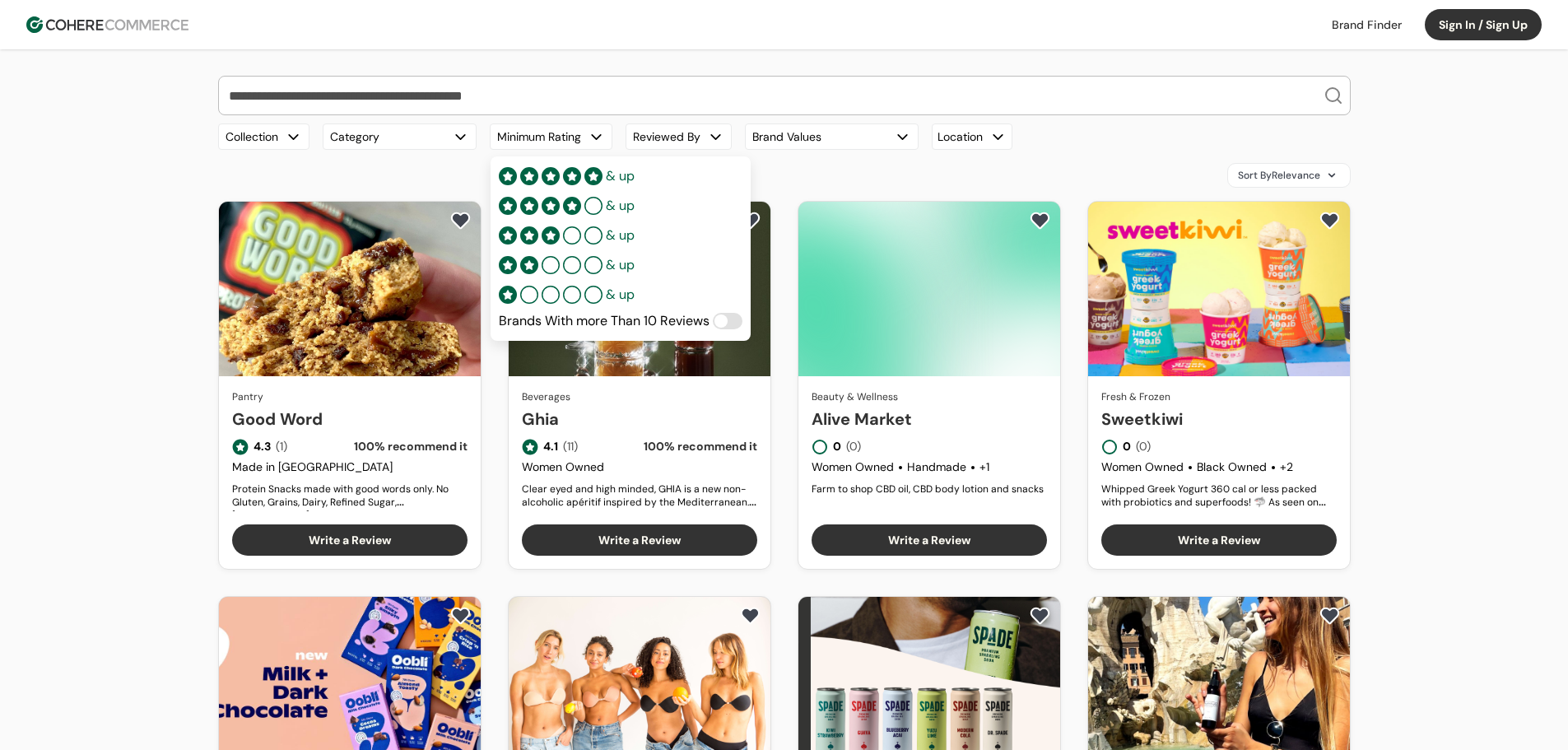
click at [892, 163] on div "Sort By Relevance" at bounding box center [784, 175] width 1133 height 25
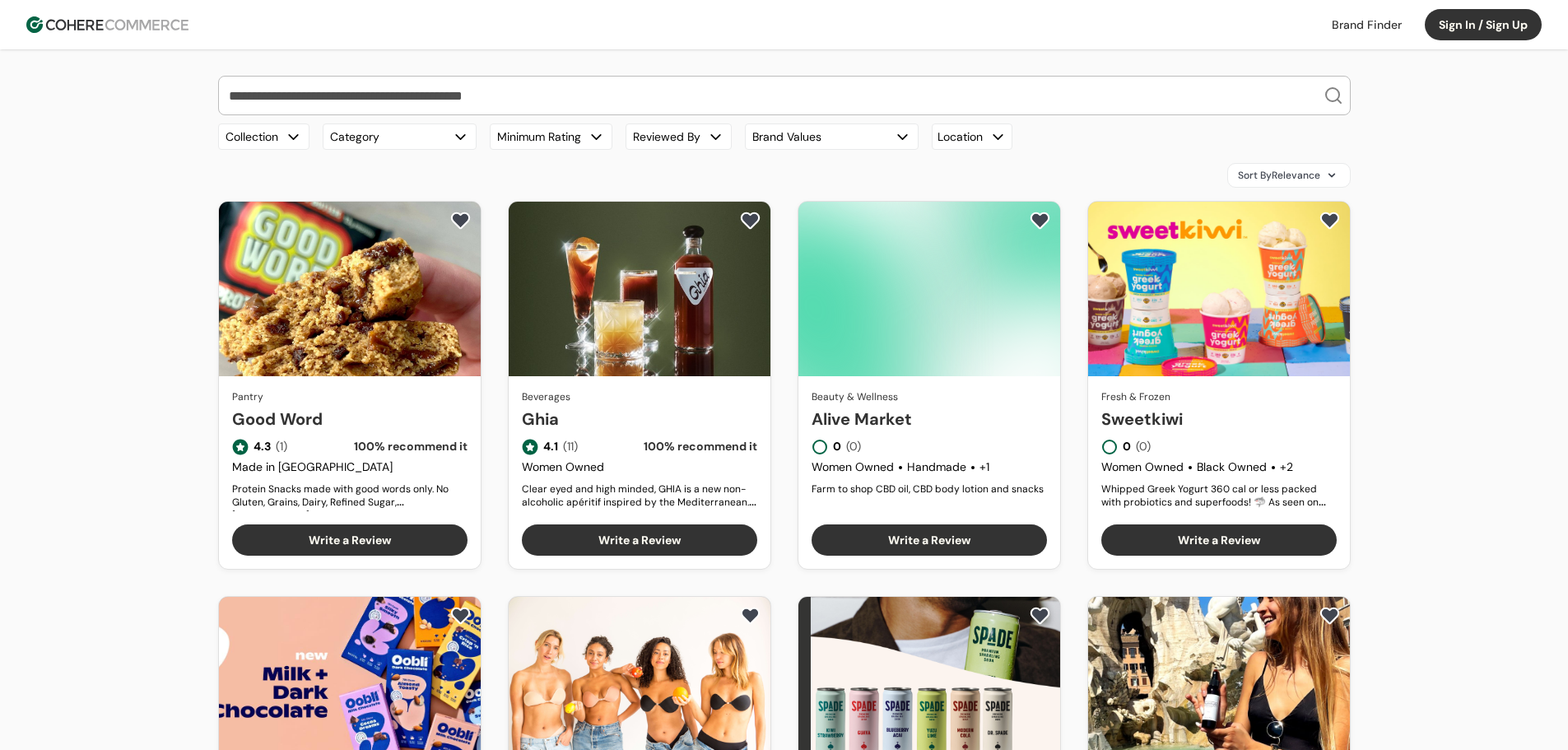
click at [891, 140] on button "Brand Values" at bounding box center [832, 136] width 174 height 27
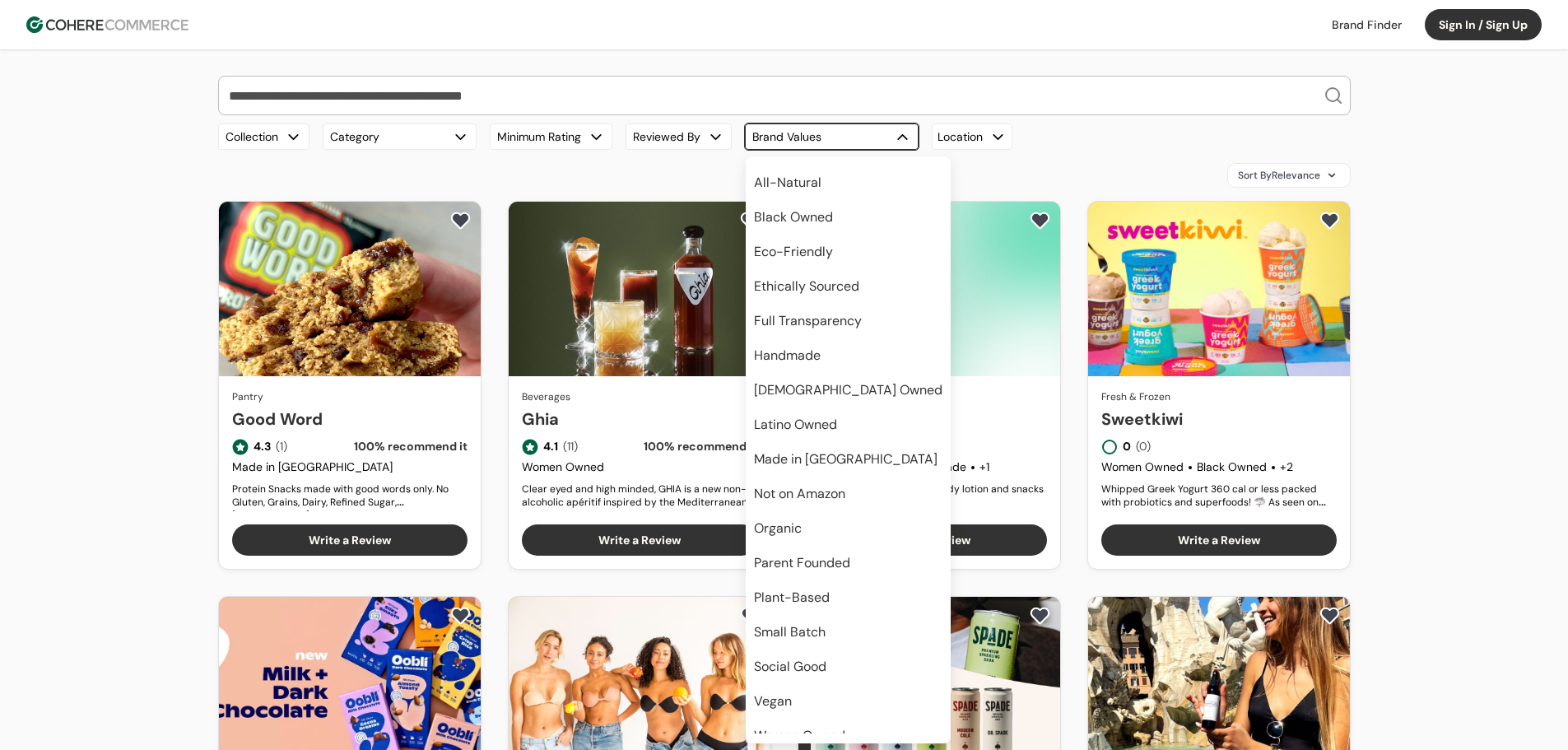
scroll to position [44, 0]
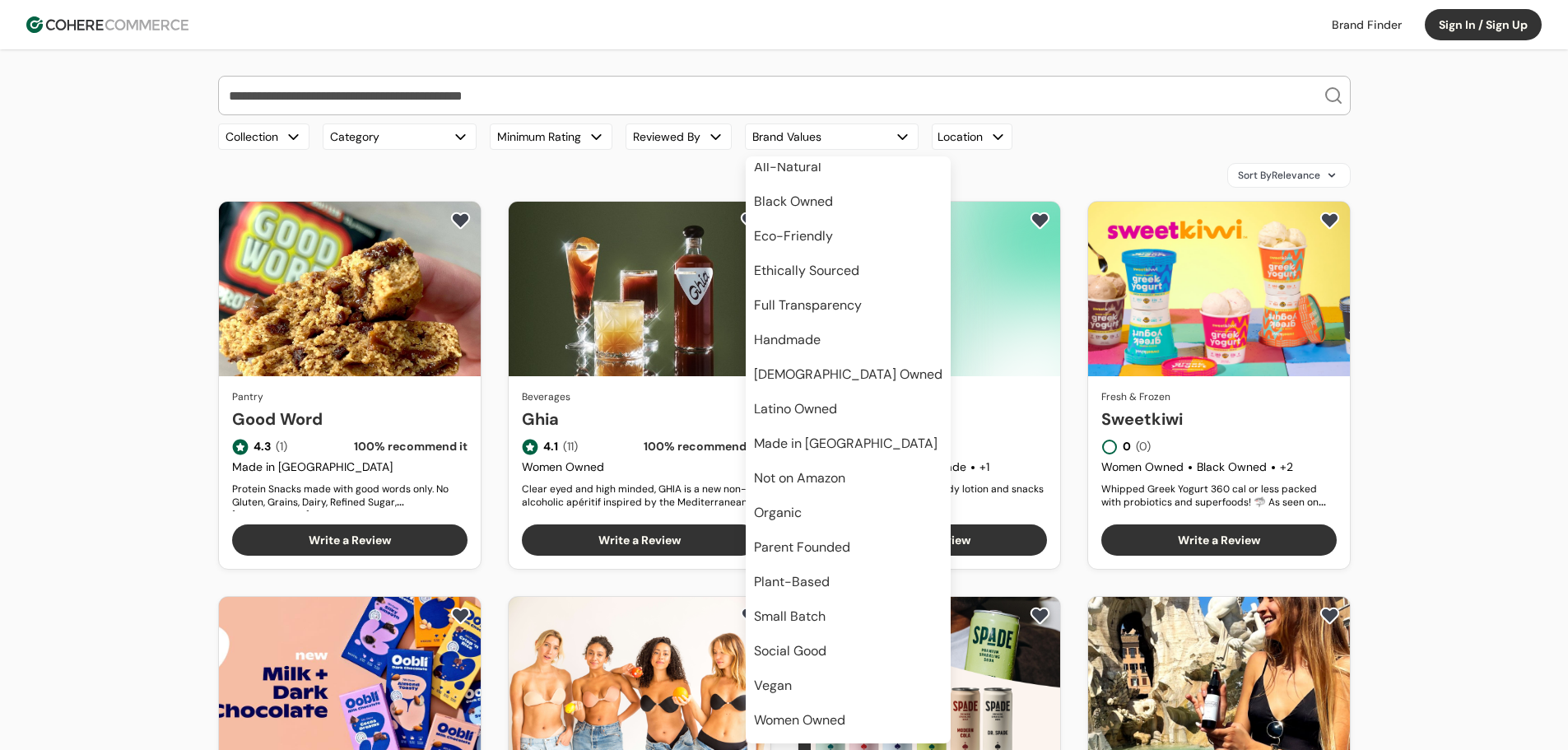
click at [969, 168] on div "Sort By Relevance" at bounding box center [784, 175] width 1133 height 25
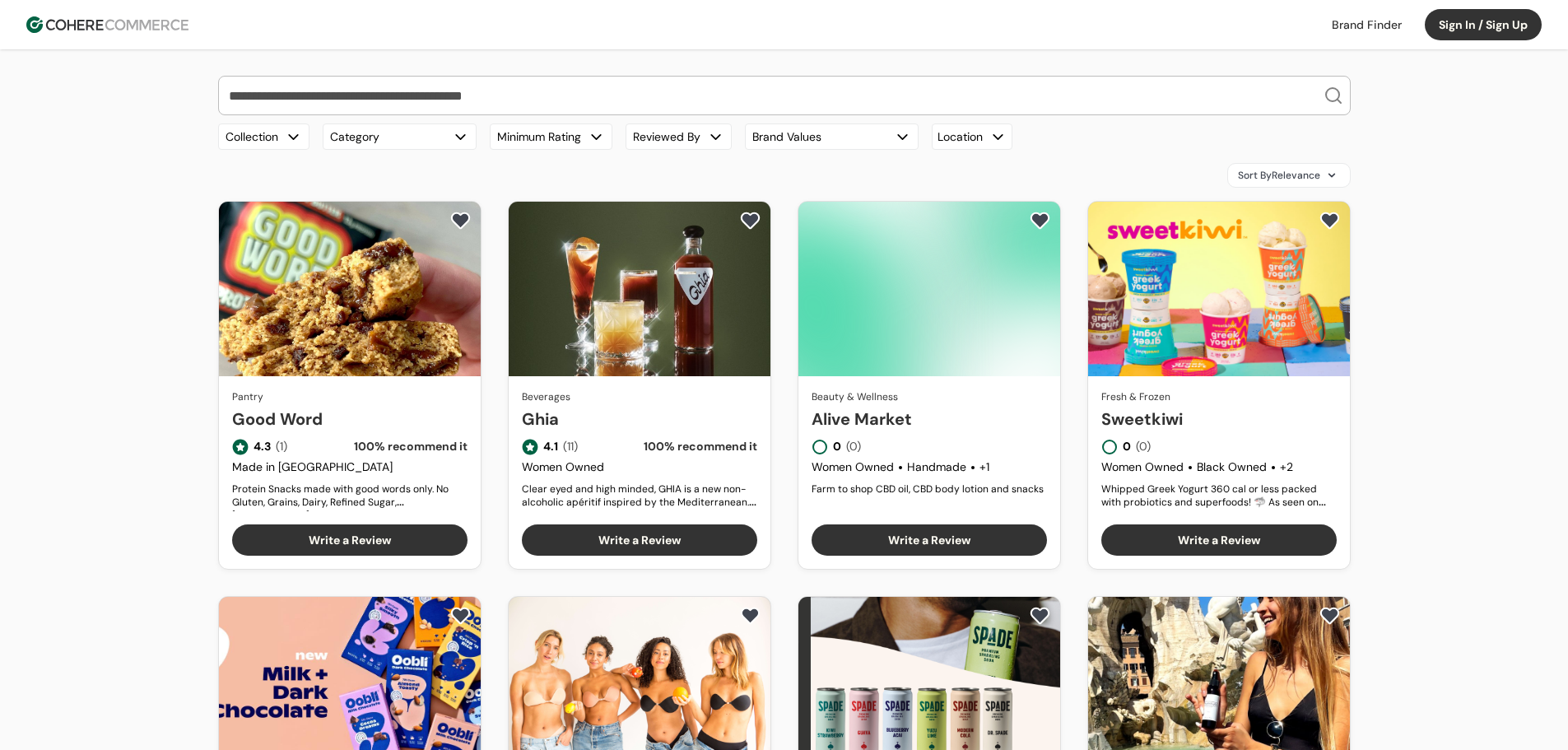
click at [970, 152] on div "Our Top Brands Hero Bread Hiyo Fishwife Green Juju [PERSON_NAME] Carbonaut Plan…" at bounding box center [784, 741] width 1133 height 1330
click at [976, 138] on div "Location" at bounding box center [972, 136] width 81 height 27
click at [976, 136] on div "Location" at bounding box center [972, 136] width 81 height 27
click at [737, 136] on div "Collection Category Minimum Rating Reviewed By Brand Values Location [US_STATE]…" at bounding box center [784, 136] width 1133 height 27
click at [719, 137] on div "button" at bounding box center [716, 136] width 17 height 17
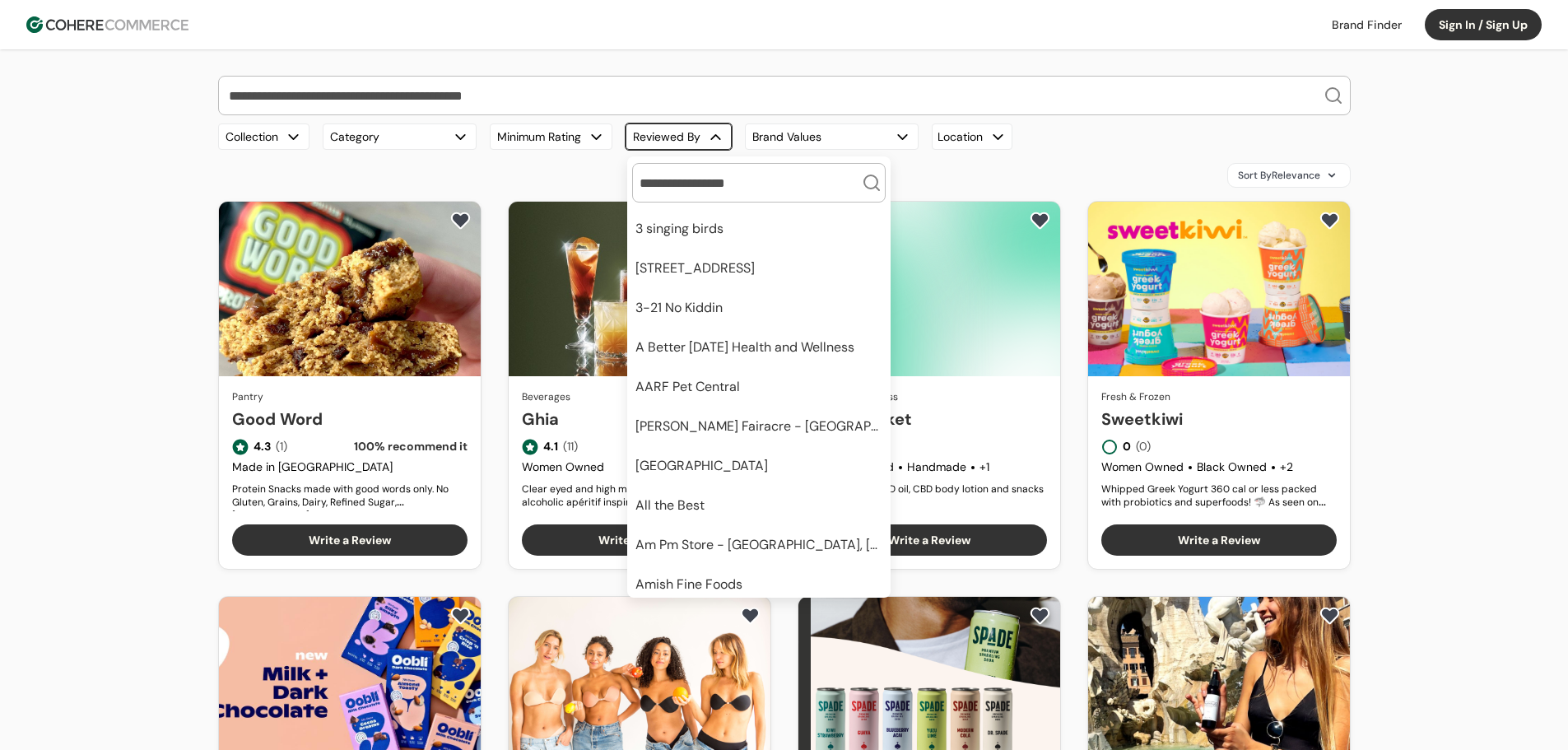
click at [719, 136] on div "button" at bounding box center [716, 136] width 17 height 17
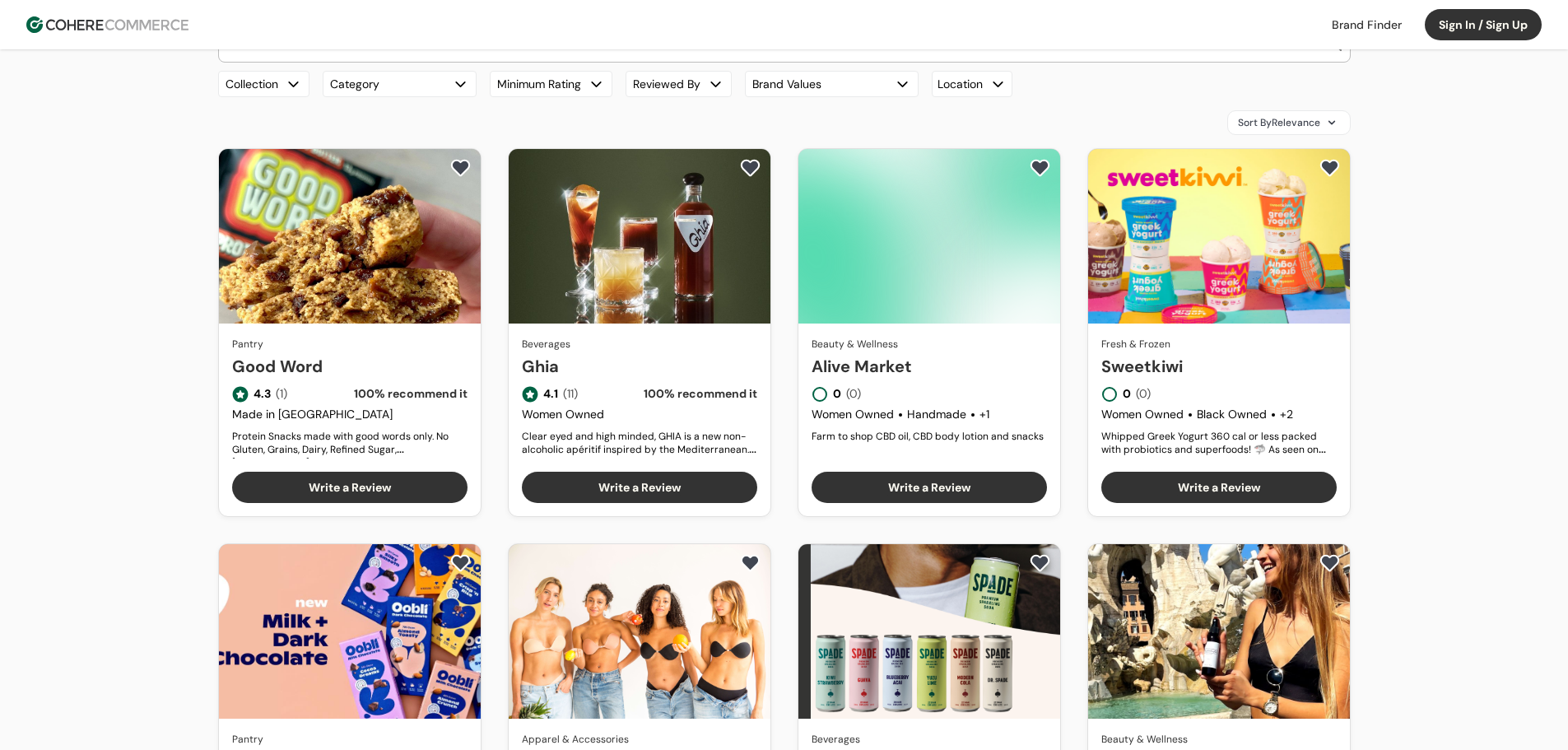
scroll to position [82, 0]
